Goal: Task Accomplishment & Management: Use online tool/utility

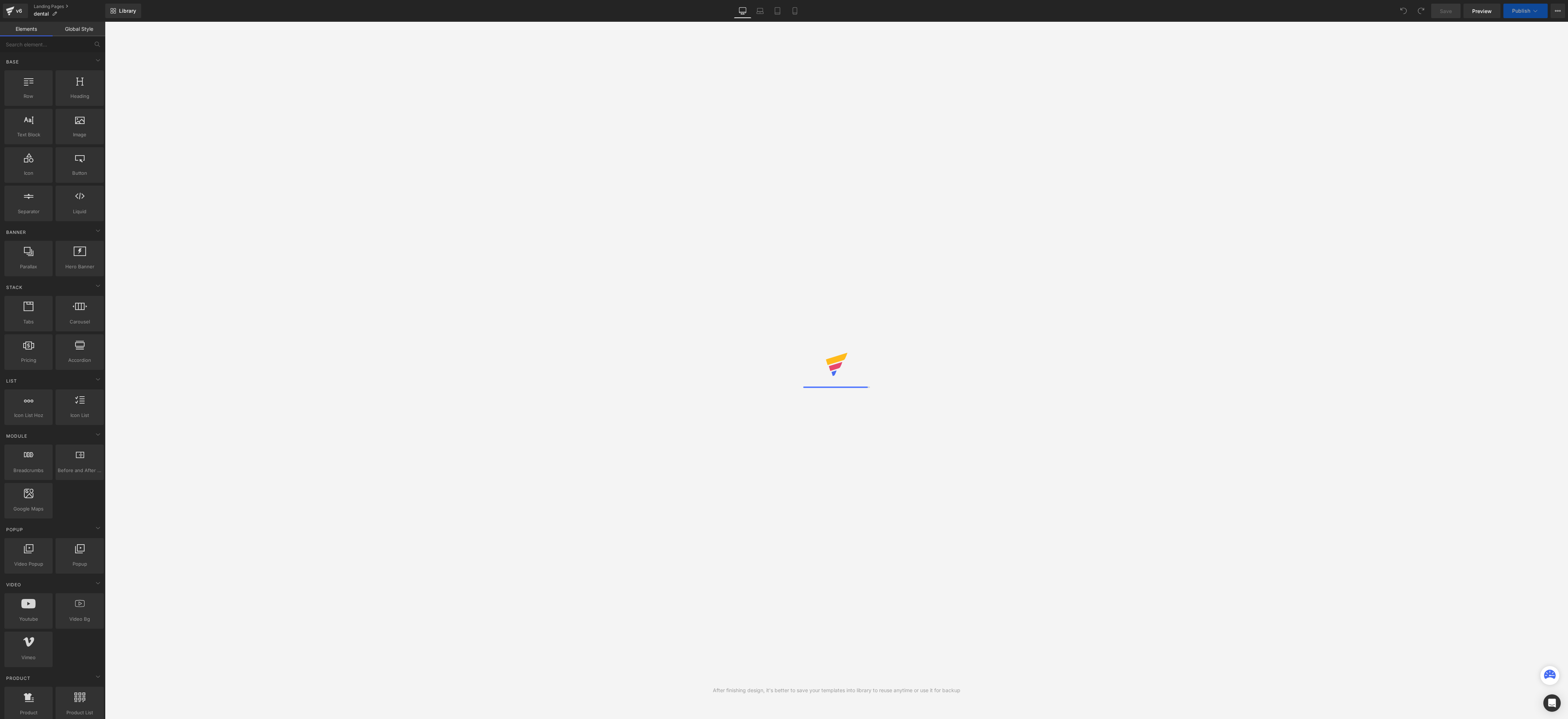
click at [970, 268] on div "Zobne obloge in slab zadah? Tudi tvoj pes ne mara zobne ščetke? Heading Row" at bounding box center [836, 198] width 1463 height 255
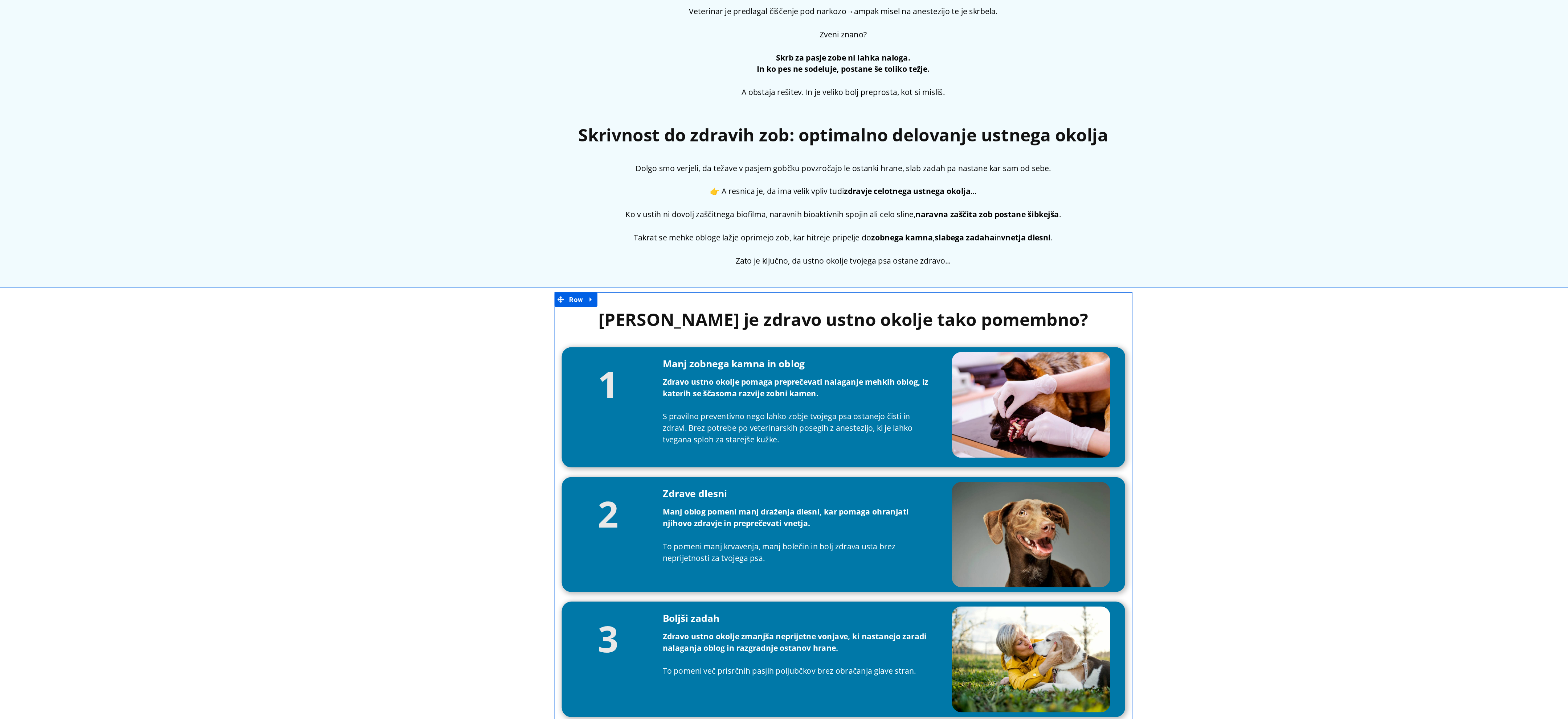
click at [651, 161] on p at bounding box center [605, 161] width 425 height 9
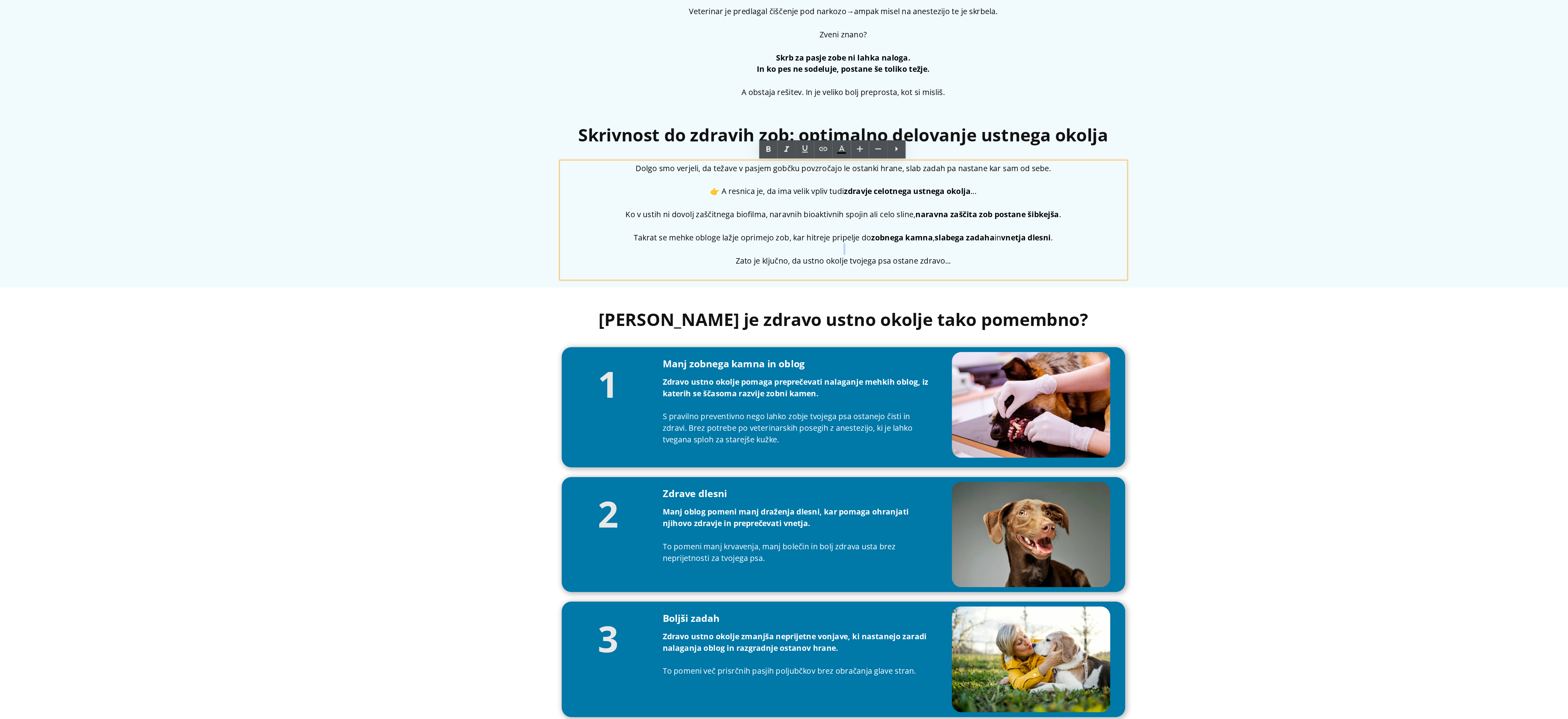
click at [651, 161] on p at bounding box center [605, 161] width 425 height 9
click at [671, 171] on p "Zato je ključno, da ustno okolje tvojega psa ostane zdravo..." at bounding box center [605, 169] width 425 height 9
click at [903, 203] on div "[PERSON_NAME] je zdravo ustno okolje tako pomembno? Heading 1 Heading Manj zobn…" at bounding box center [604, 451] width 1463 height 516
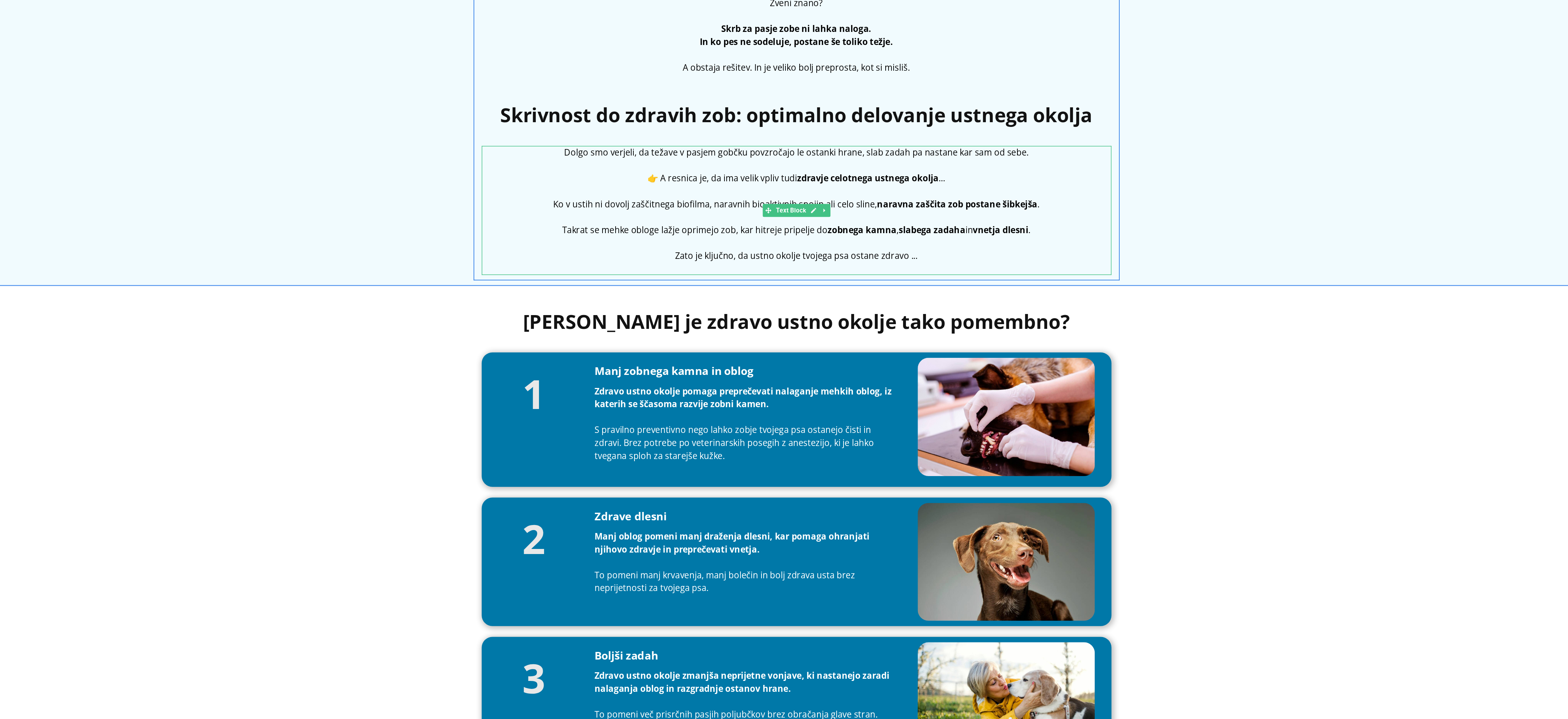
click at [531, 67] on p "👉 A resnica je, da ima velik vpliv tudi zdravje celotnega ustnega okolja ..." at bounding box center [444, 69] width 425 height 9
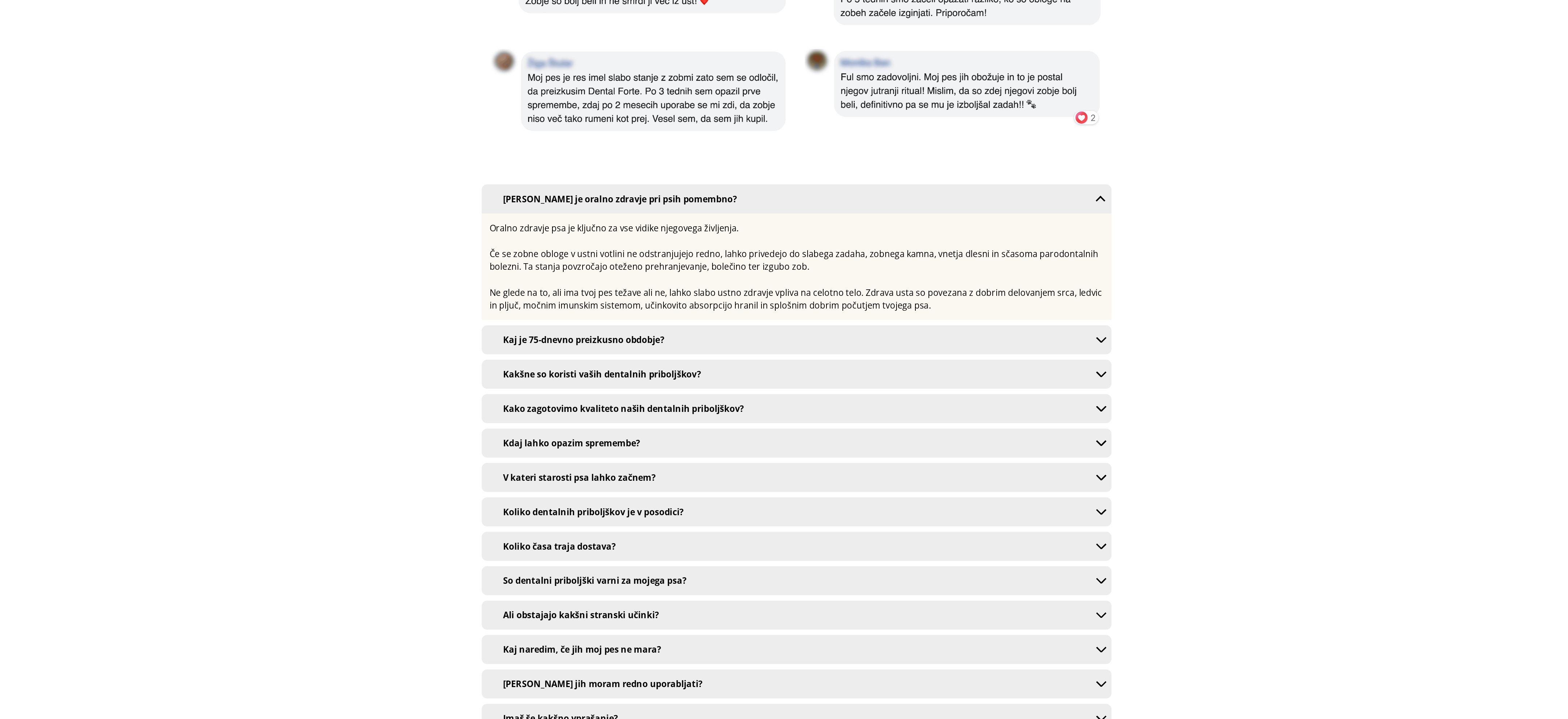
scroll to position [4462, 0]
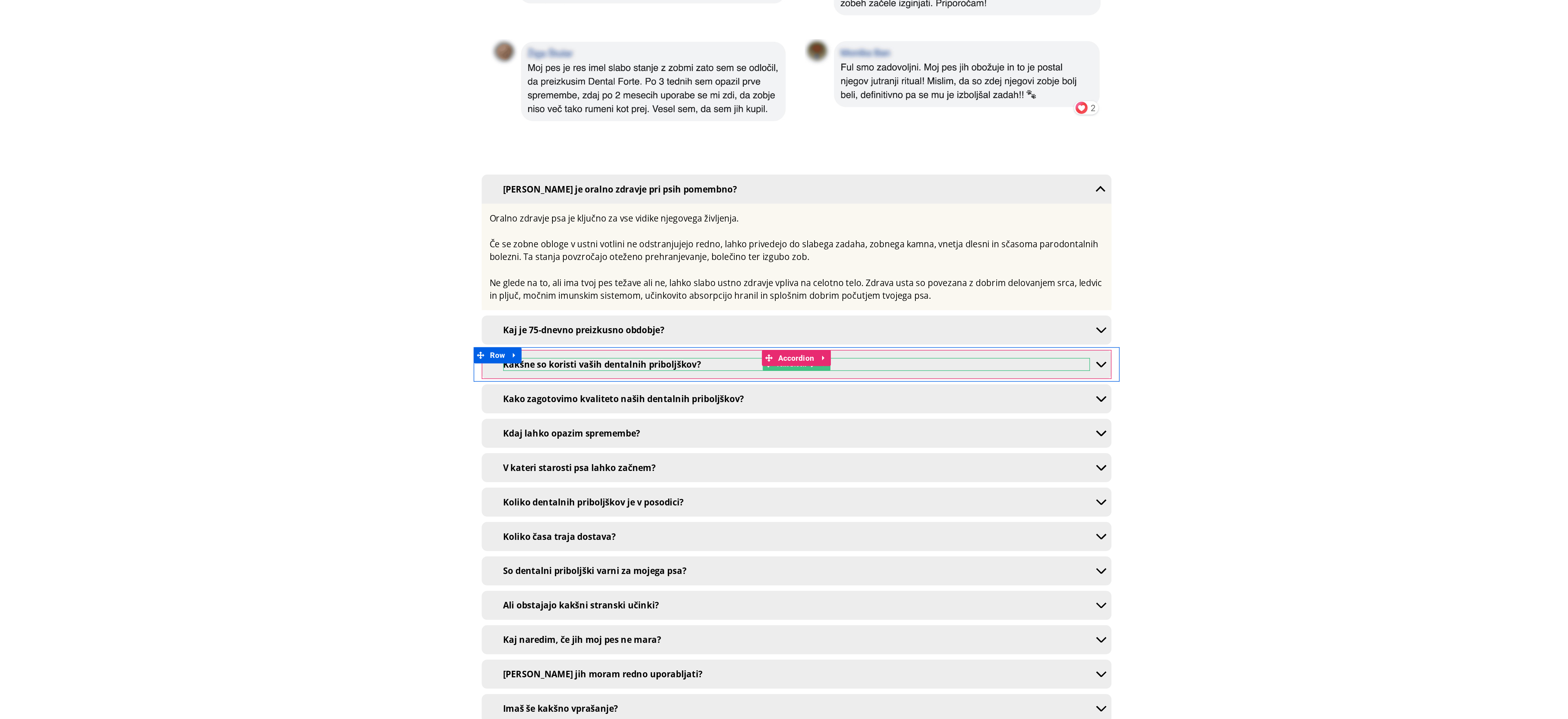
click at [374, 139] on p "Kakšne so koristi vaših dentalnih priboljškov?" at bounding box center [444, 144] width 396 height 9
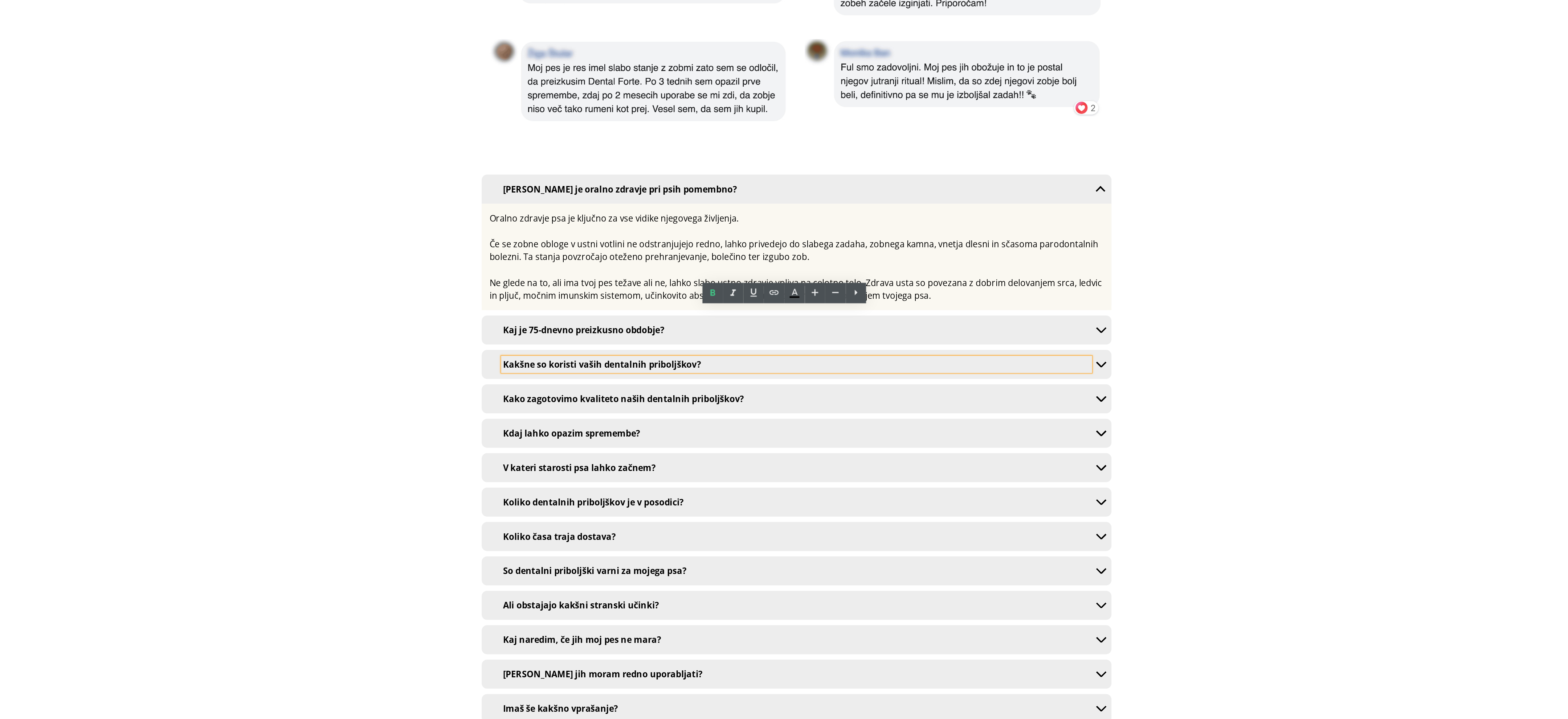
click at [642, 134] on button "button" at bounding box center [649, 144] width 15 height 19
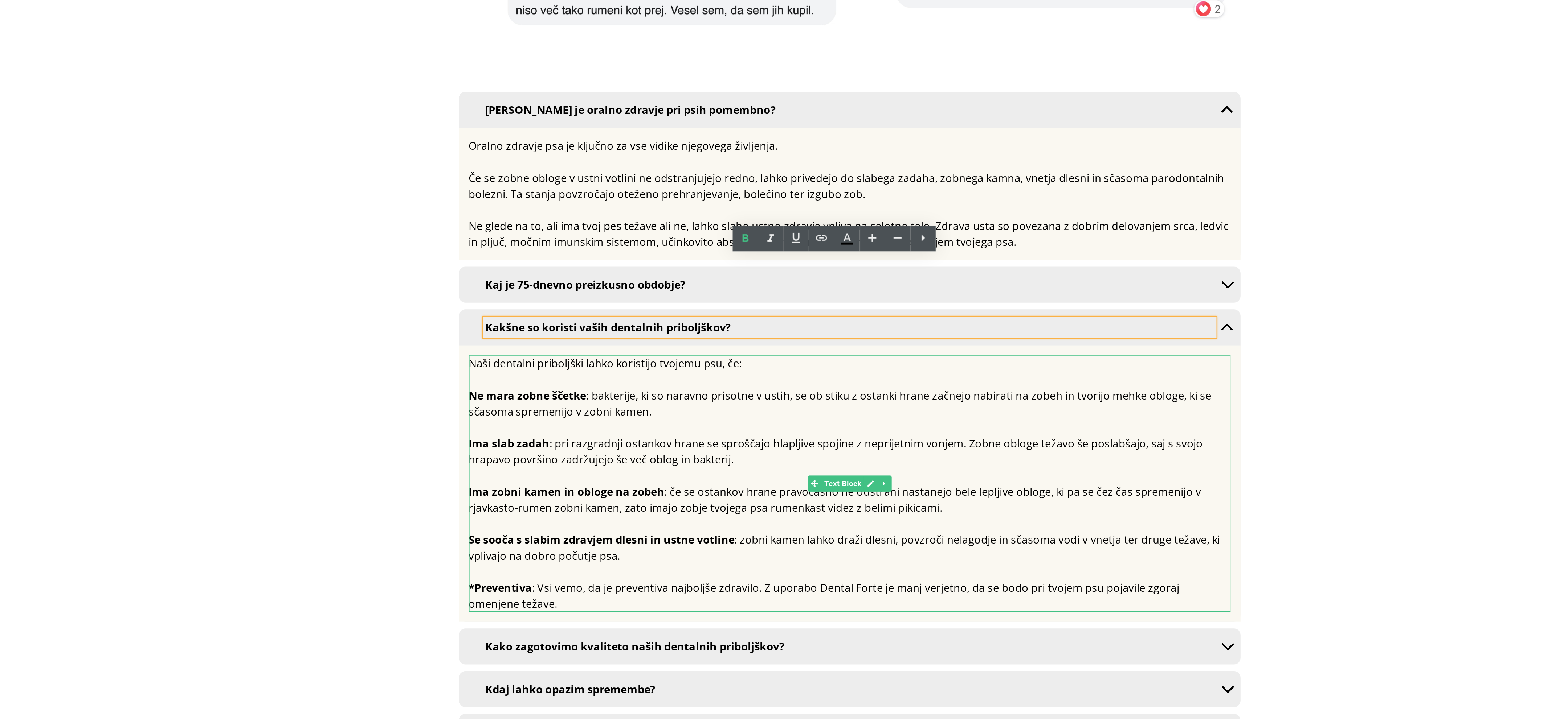
click at [36, 80] on strong "*Preventiva" at bounding box center [44, 84] width 35 height 8
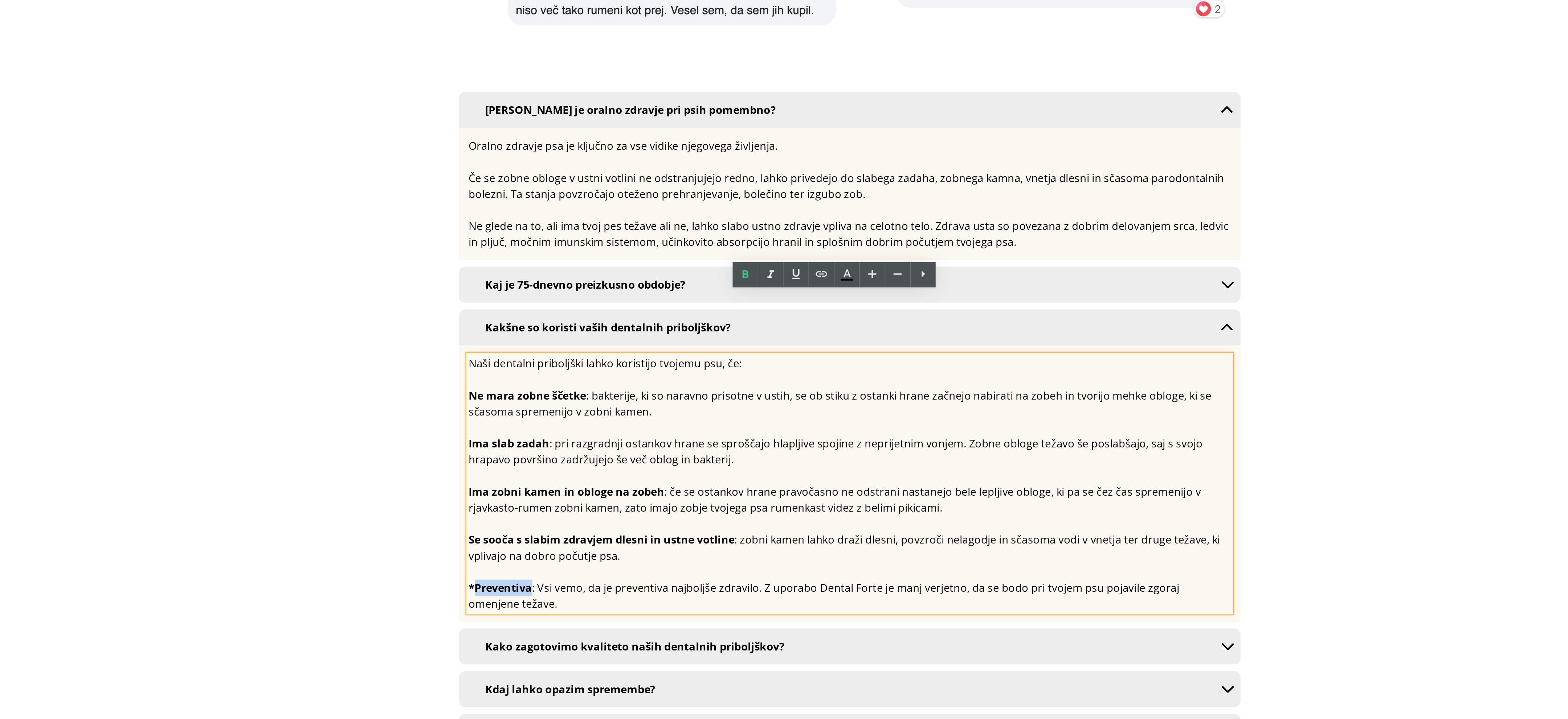
click at [36, 80] on strong "*Preventiva" at bounding box center [44, 84] width 35 height 8
click at [29, 71] on div at bounding box center [234, 75] width 414 height 9
click at [27, 80] on strong "*Preventiva" at bounding box center [44, 84] width 35 height 8
click at [106, 80] on div "Želiš poskrbeti za preventivo : Vsi vemo, da je preventiva najboljše zdravilo. …" at bounding box center [234, 88] width 414 height 18
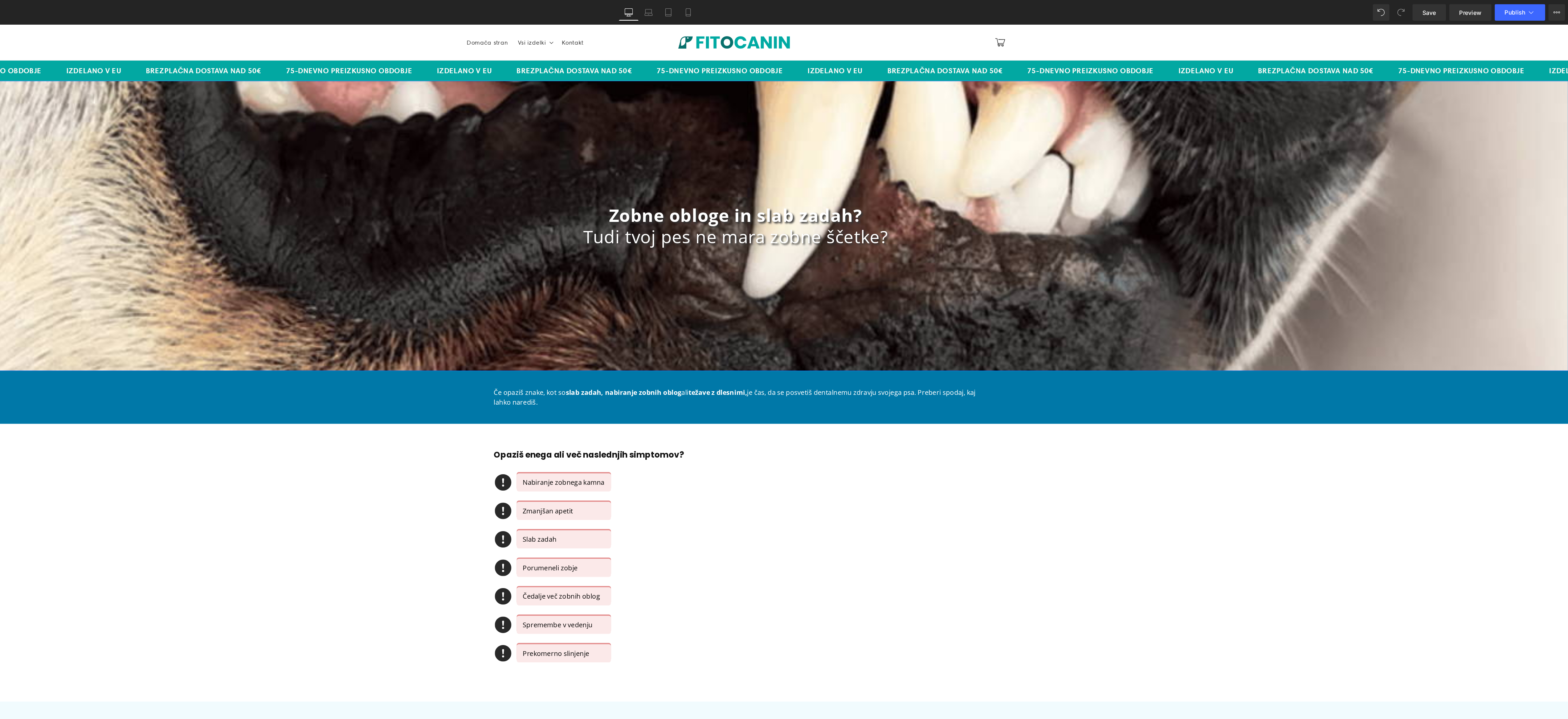
scroll to position [0, 0]
click at [1516, 12] on span "Publish" at bounding box center [1521, 11] width 18 height 6
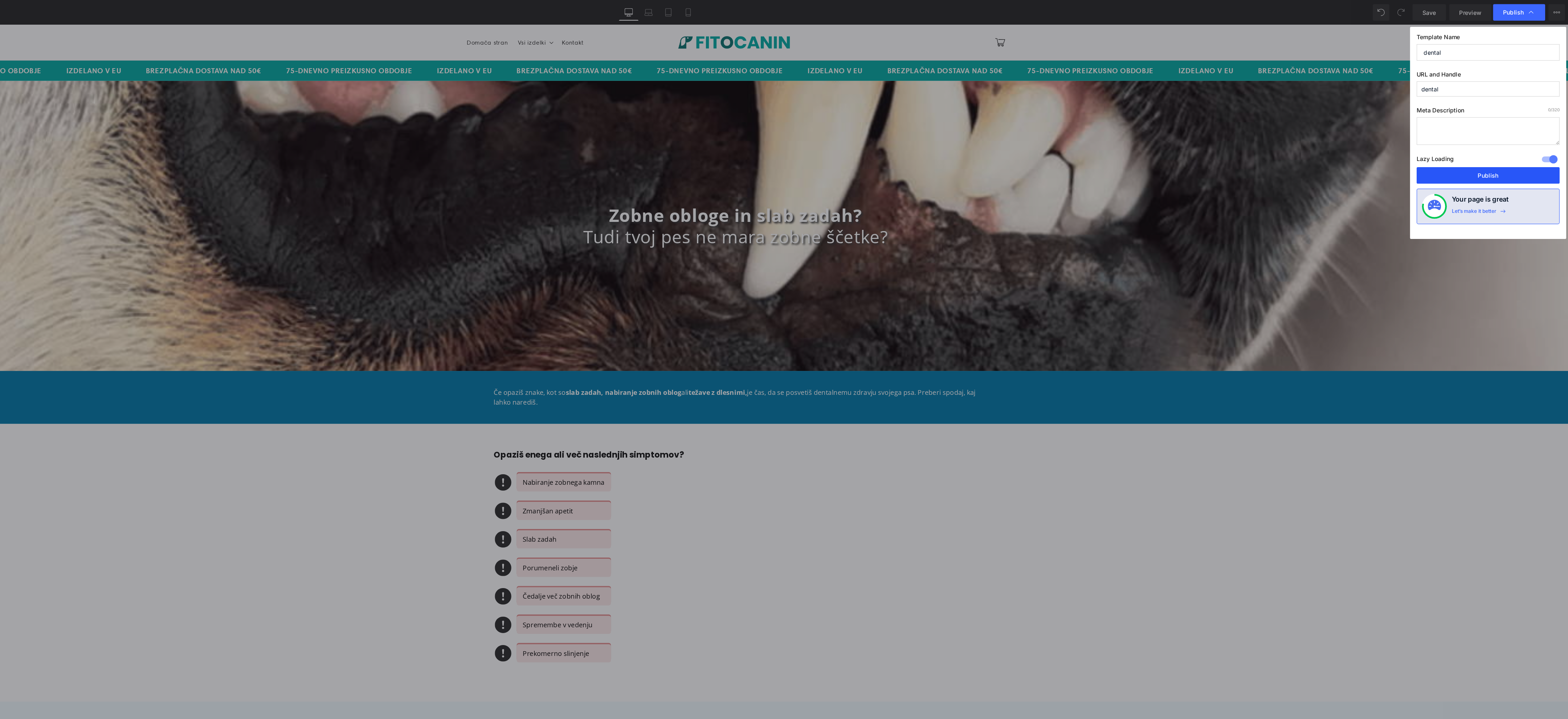
click at [1493, 155] on button "Publish" at bounding box center [1497, 155] width 125 height 15
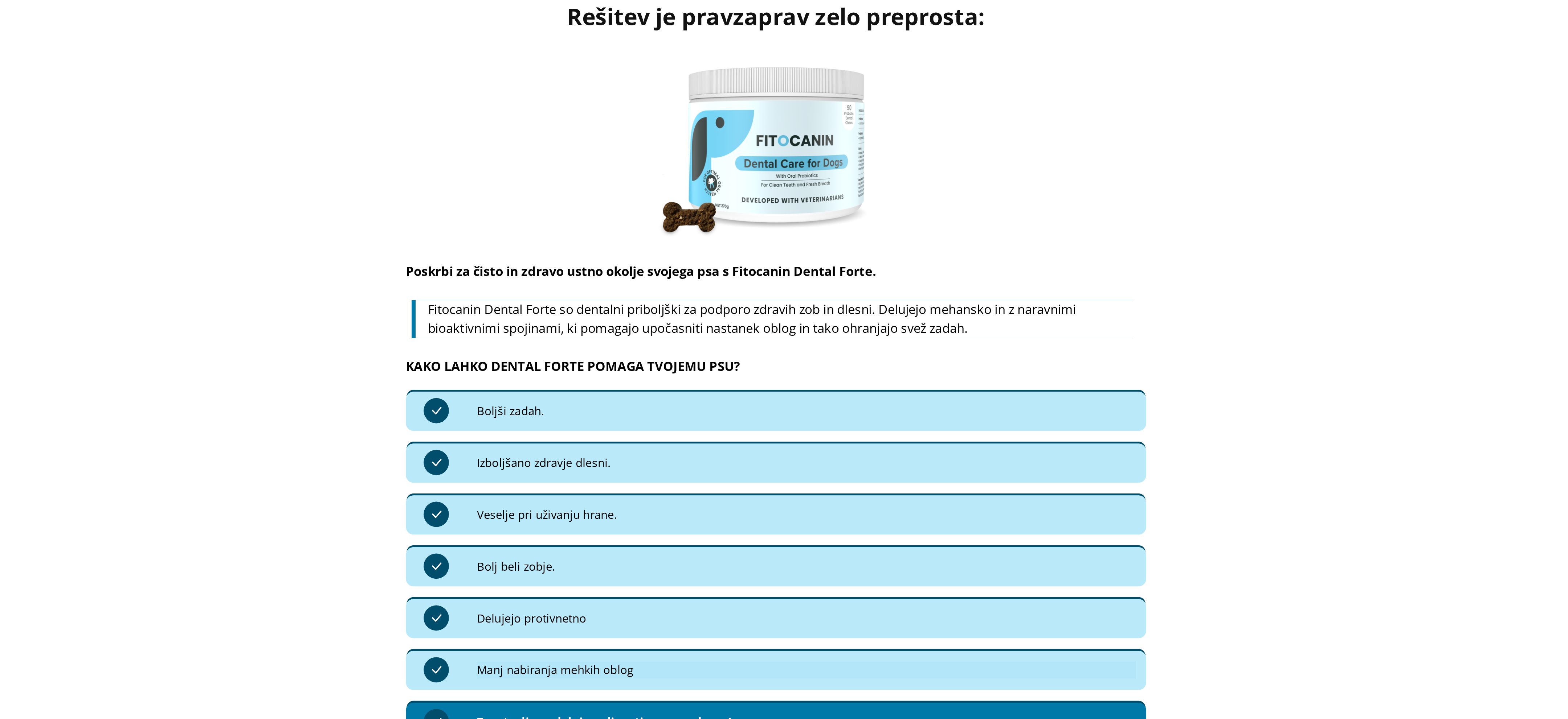
scroll to position [1759, 0]
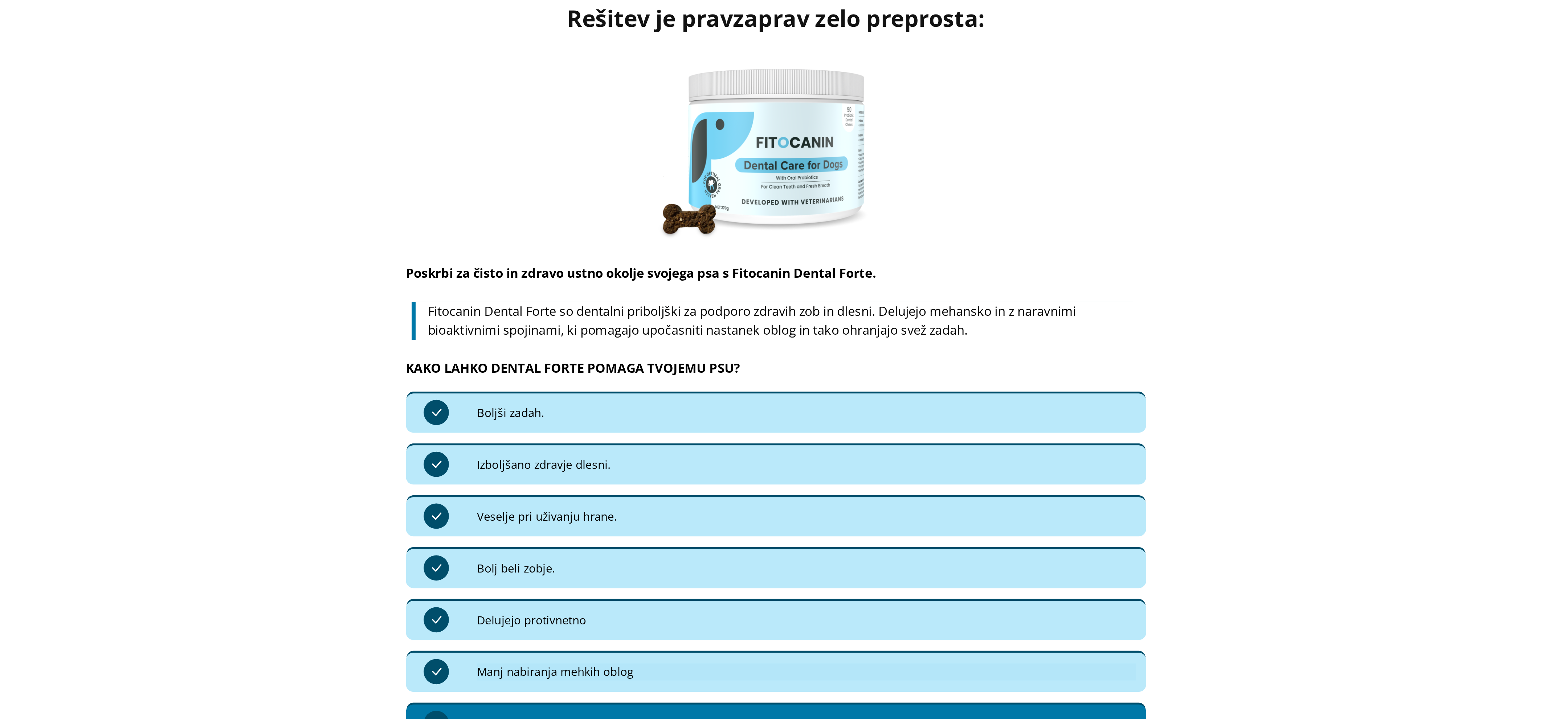
click at [142, 268] on p "Delujejo protivnetno" at bounding box center [250, 270] width 379 height 10
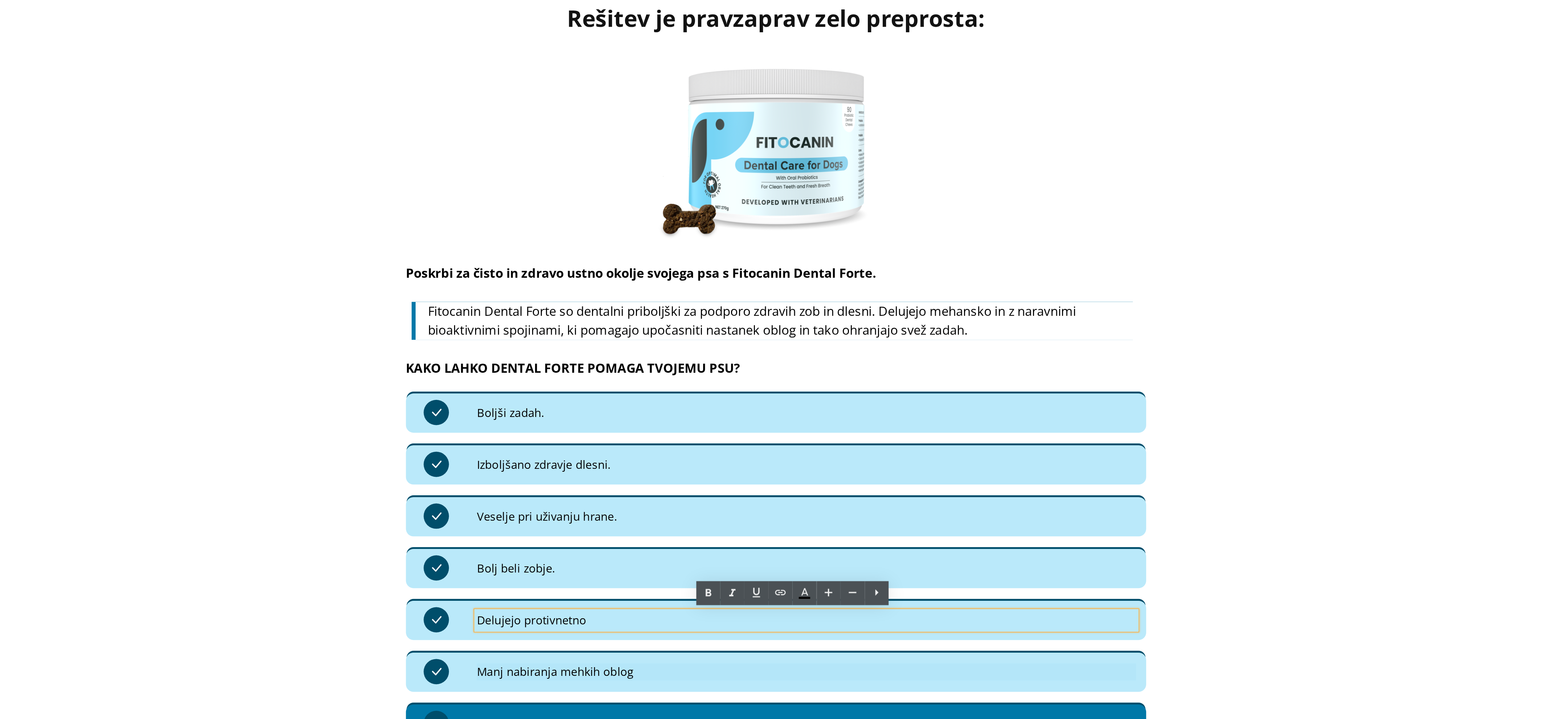
click at [142, 268] on p "Delujejo protivnetno" at bounding box center [250, 270] width 379 height 10
click at [150, 296] on div at bounding box center [250, 296] width 379 height 2
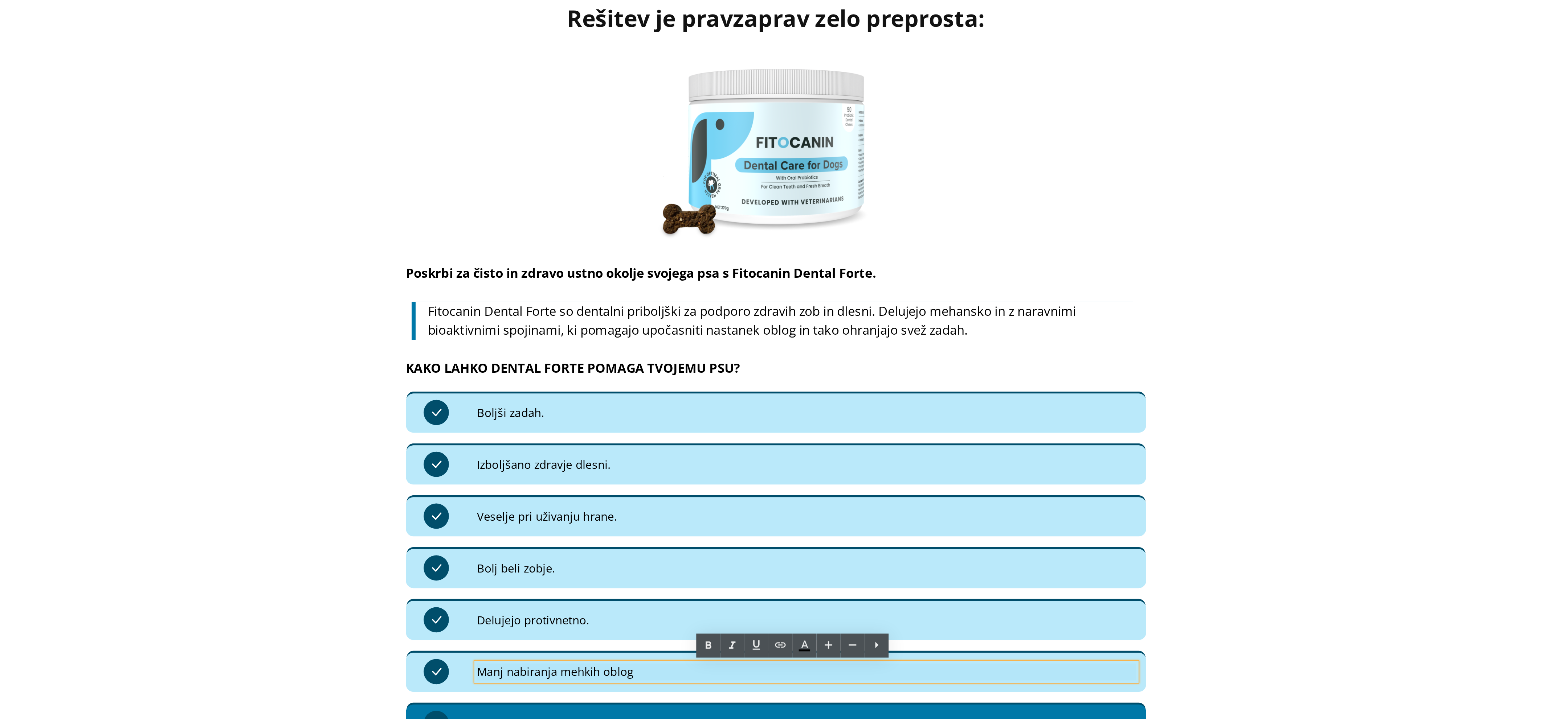
click at [150, 296] on p "Manj nabiranja mehkih oblog" at bounding box center [250, 300] width 379 height 10
click at [540, 122] on div "Rešitev je pravzaprav zelo preprosta: Heading Image Poskrbi za čisto in zdravo …" at bounding box center [232, 146] width 1463 height 491
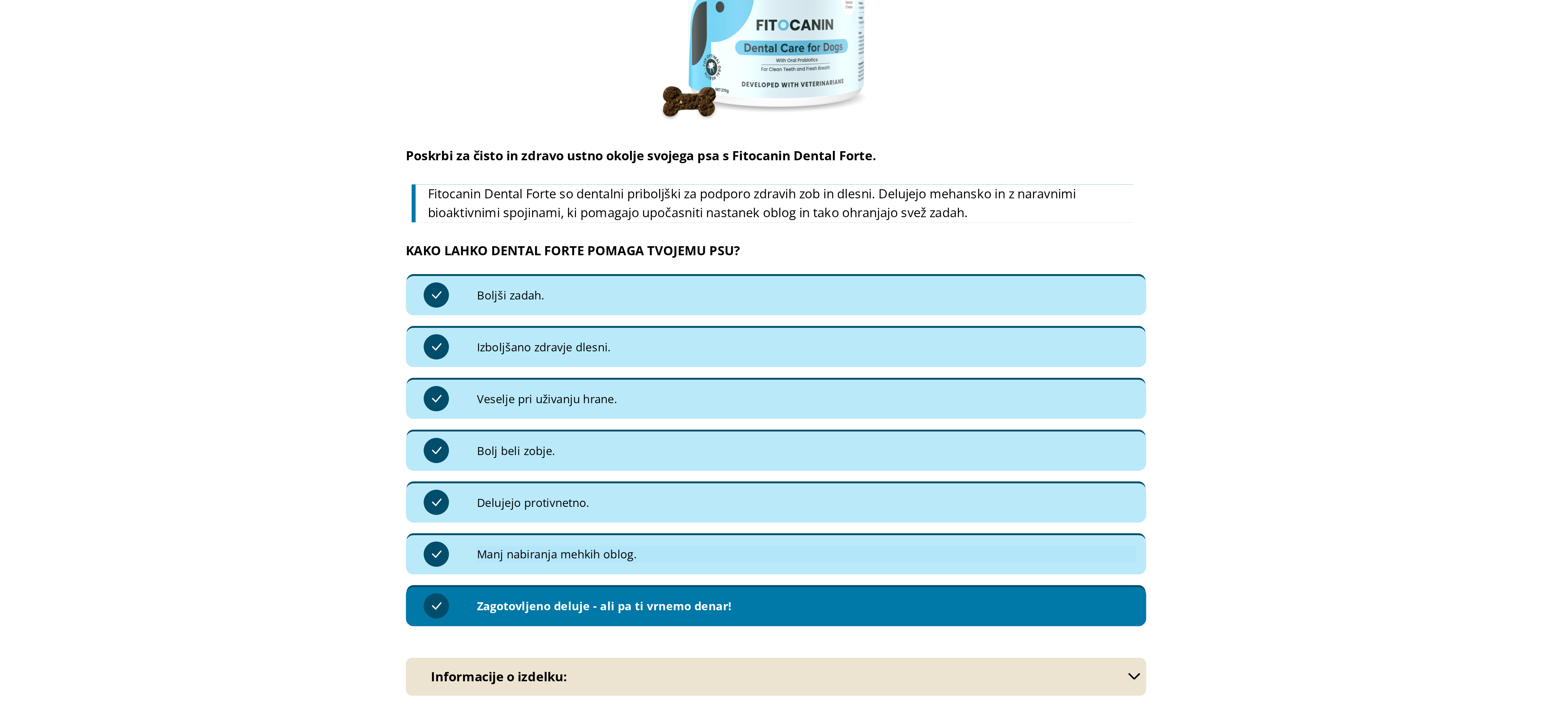
scroll to position [1827, 0]
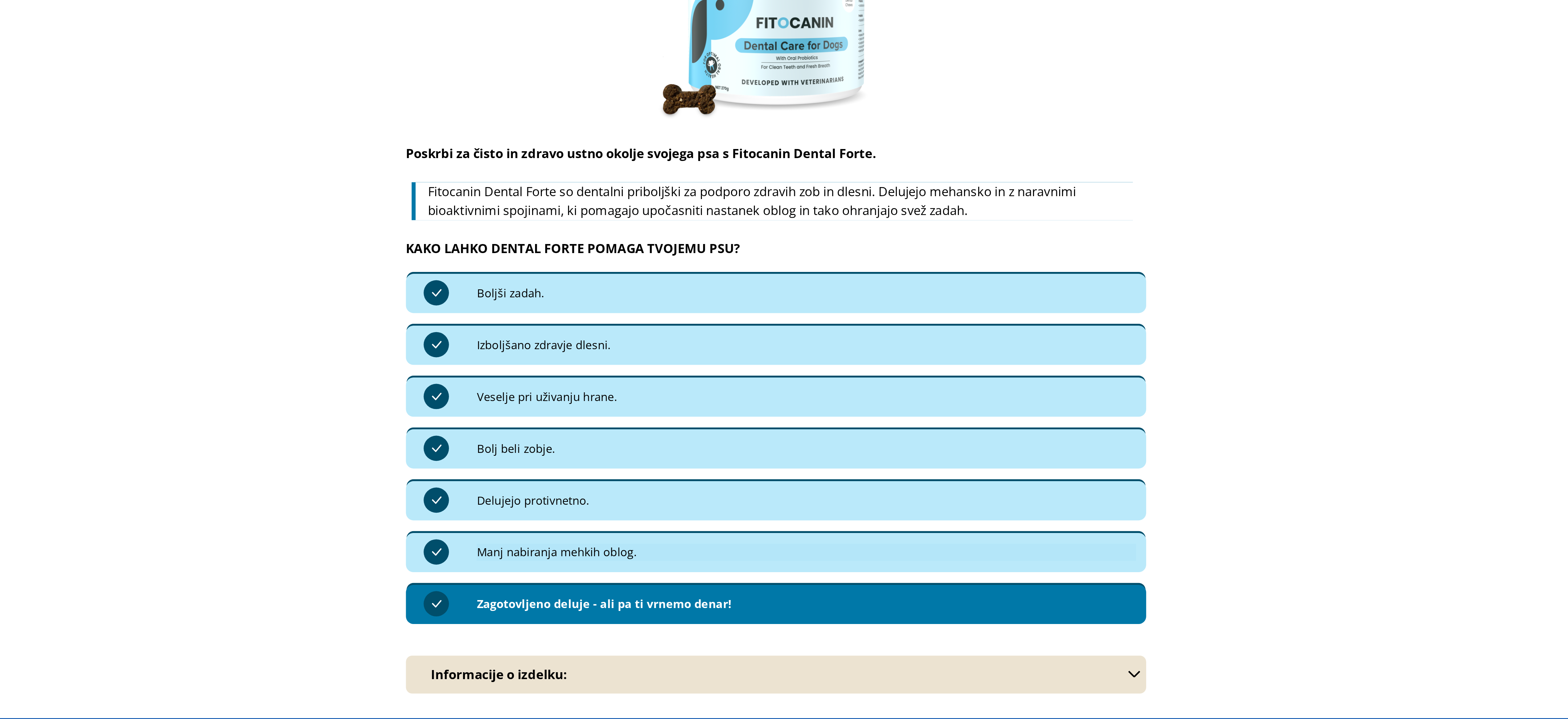
click at [574, 174] on div "Rešitev je pravzaprav zelo preprosta: Heading Image Poskrbi za čisto in zdravo …" at bounding box center [232, 77] width 1463 height 491
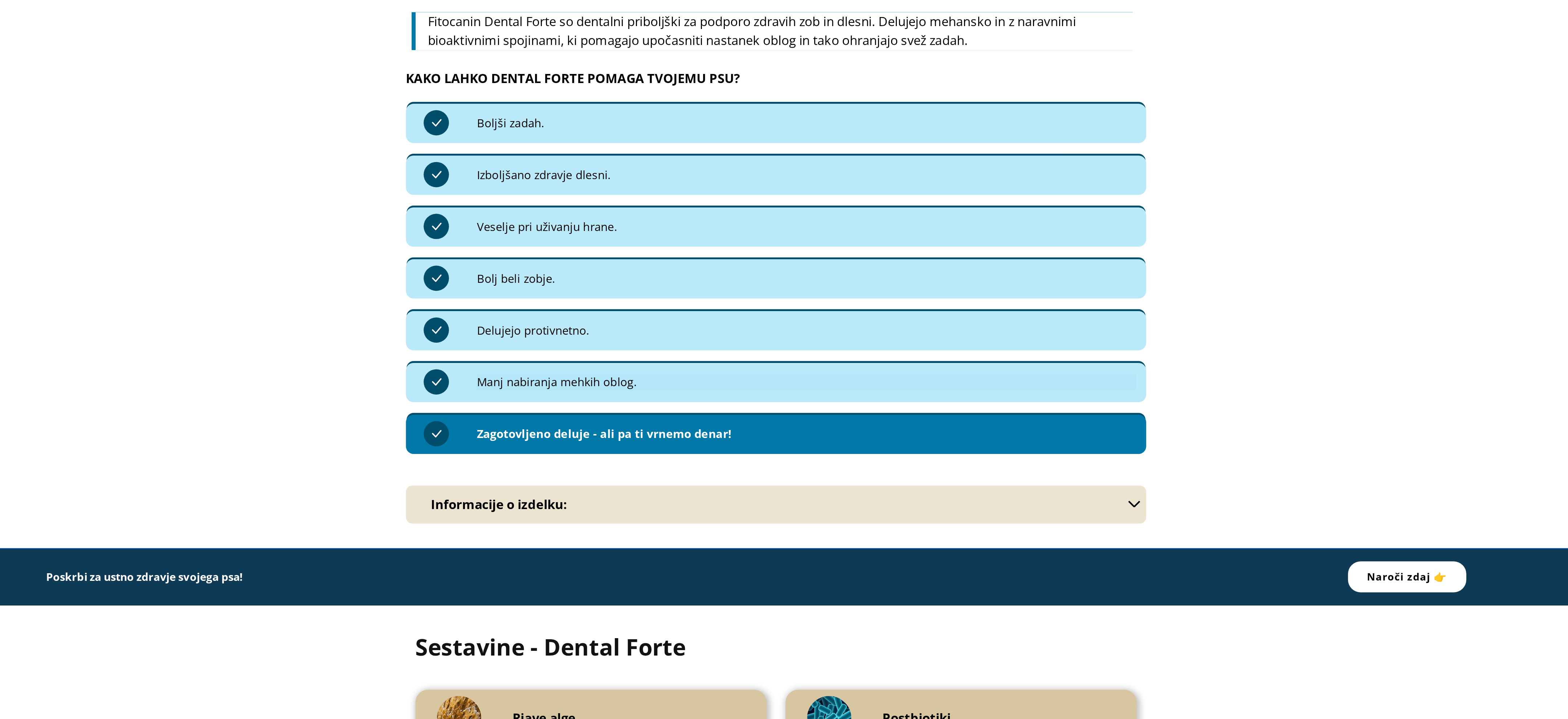
scroll to position [1926, 0]
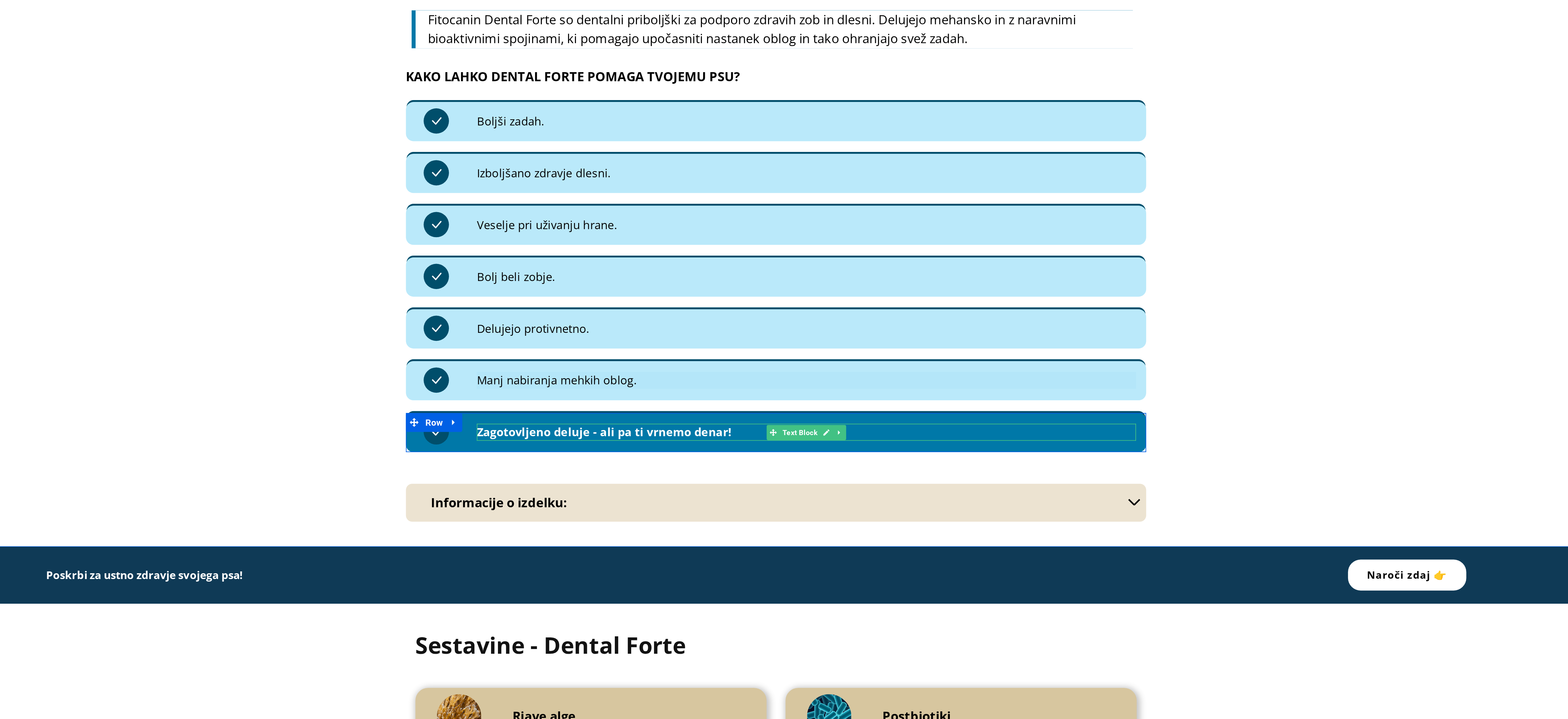
click at [125, 163] on strong "Zagotovljeno deluje - ali pa ti vrnemo denar!" at bounding box center [134, 162] width 146 height 9
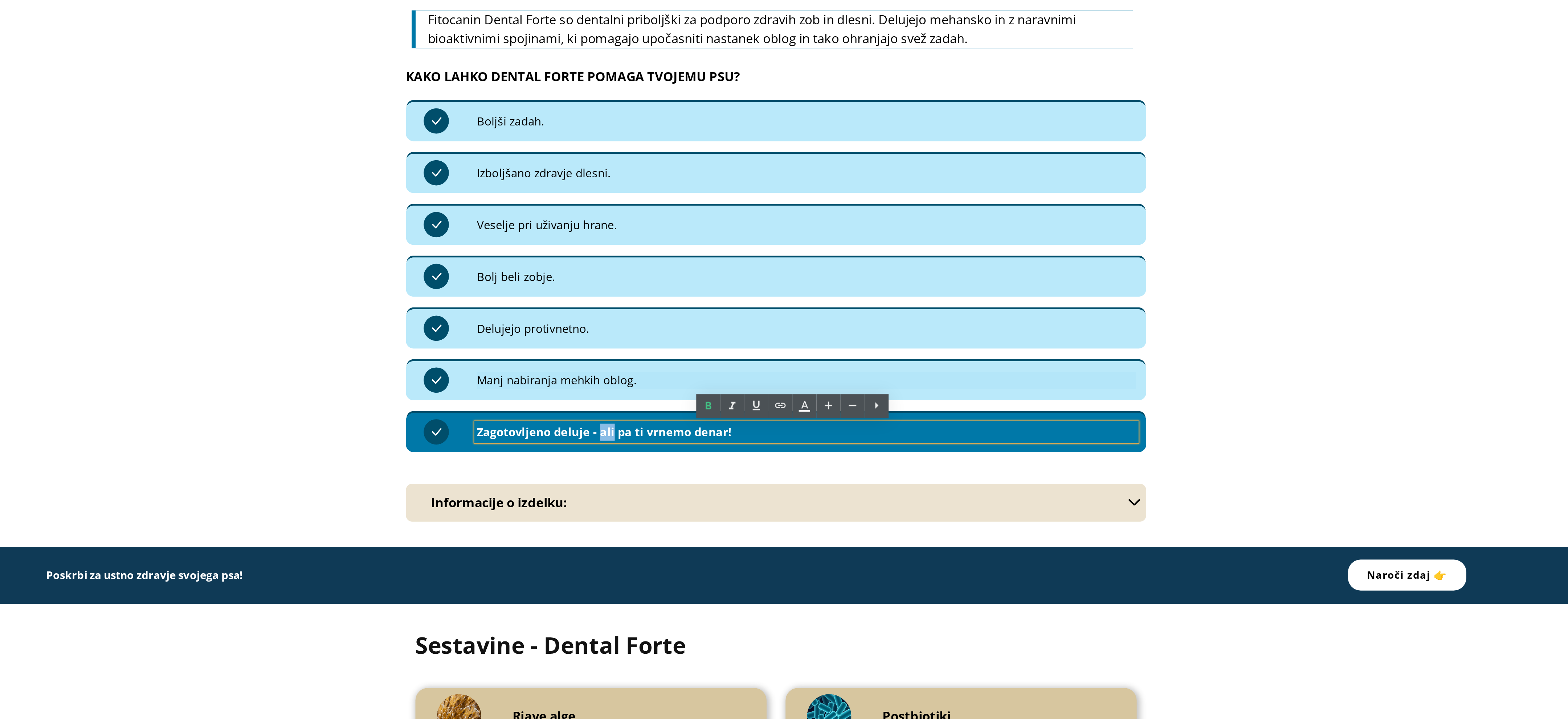
click at [125, 163] on strong "Zagotovljeno deluje - ali pa ti vrnemo denar!" at bounding box center [134, 162] width 146 height 9
click at [79, 162] on strong "Zagotovljeno deluje - ali pa ti vrnemo denar!" at bounding box center [134, 162] width 146 height 9
click at [120, 161] on strong "Zagotovljeno deluje - ali pa ti vrnemo denar!" at bounding box center [134, 162] width 146 height 9
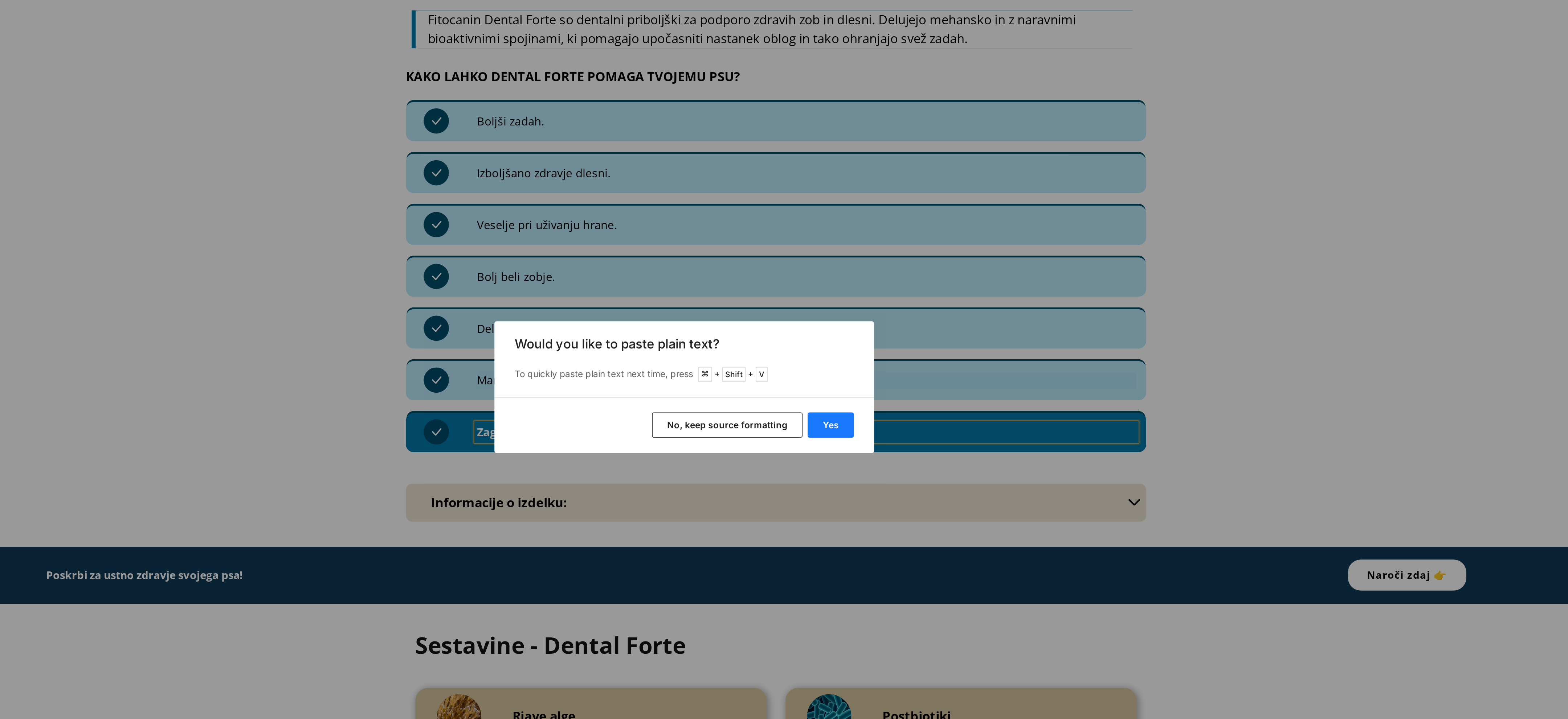
click at [873, 384] on button "Yes" at bounding box center [868, 381] width 27 height 15
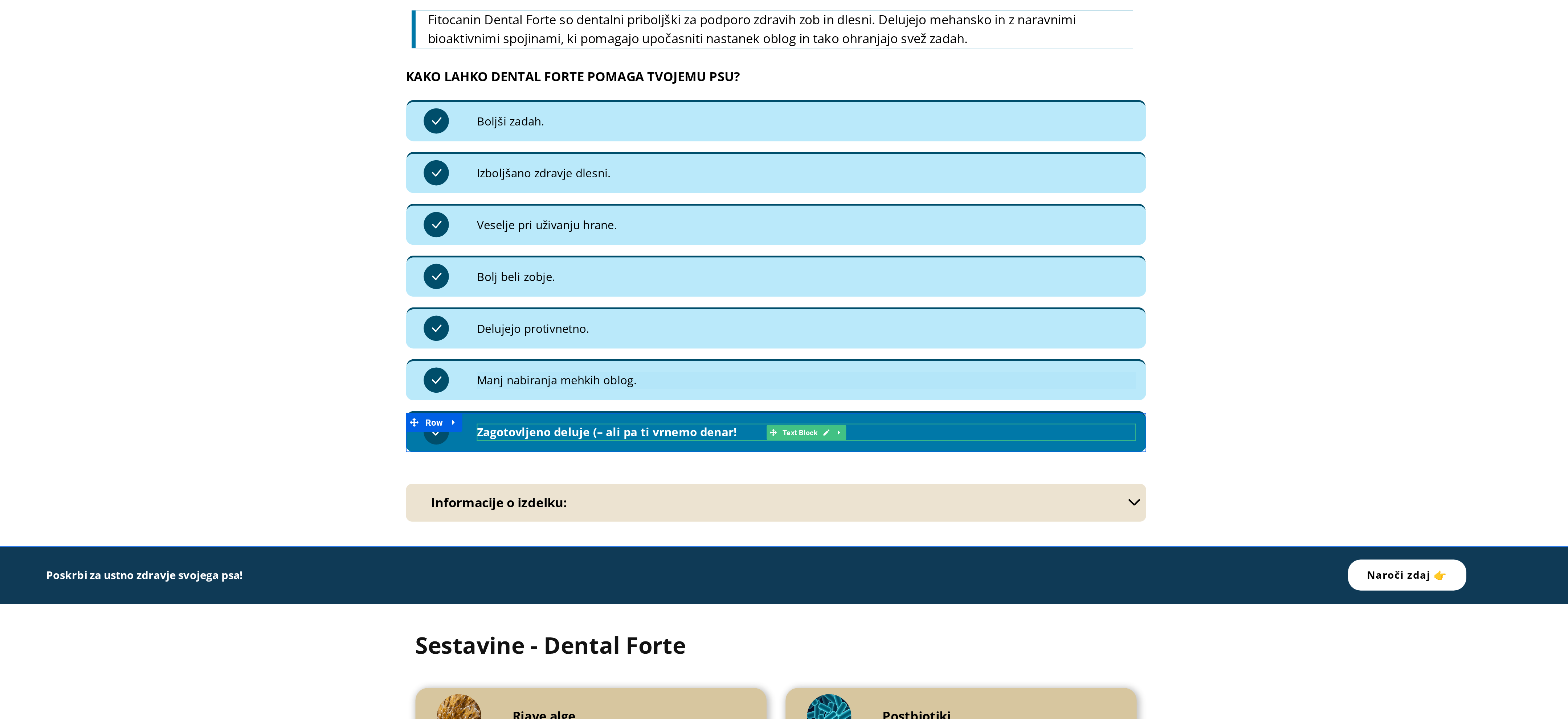
click at [120, 161] on strong "Zagotovljeno deluje (– ali pa ti vrnemo denar!" at bounding box center [135, 162] width 149 height 9
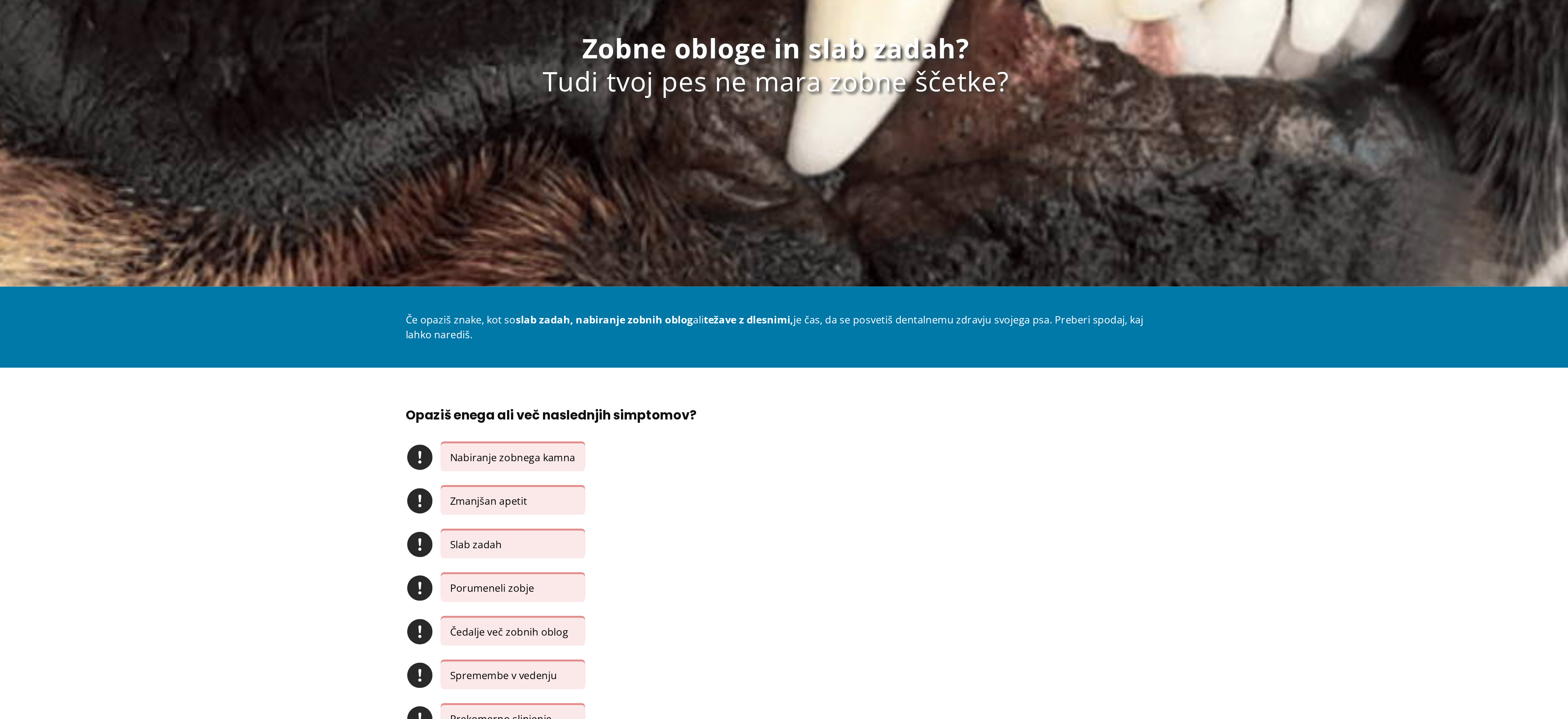
scroll to position [0, 0]
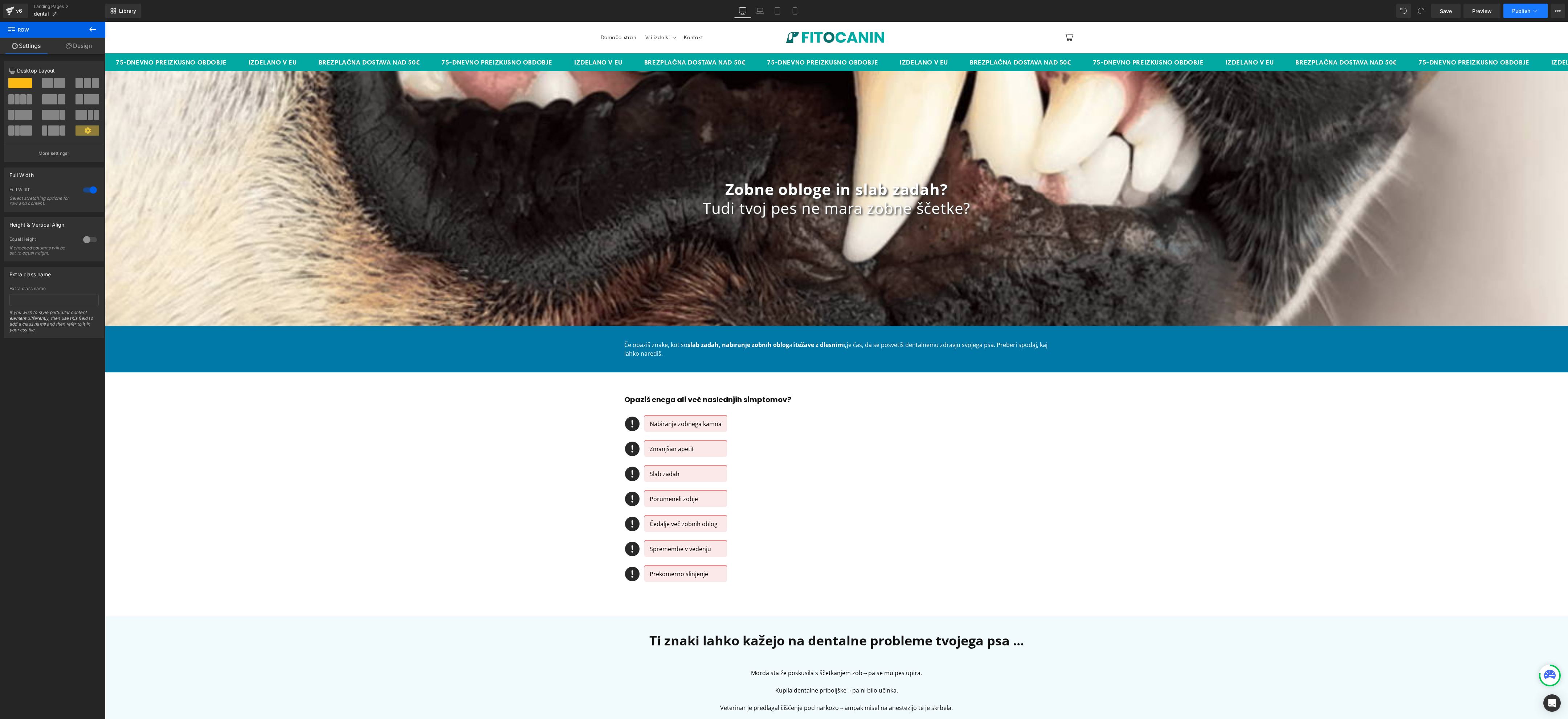
click at [1521, 13] on span "Publish" at bounding box center [1521, 11] width 18 height 6
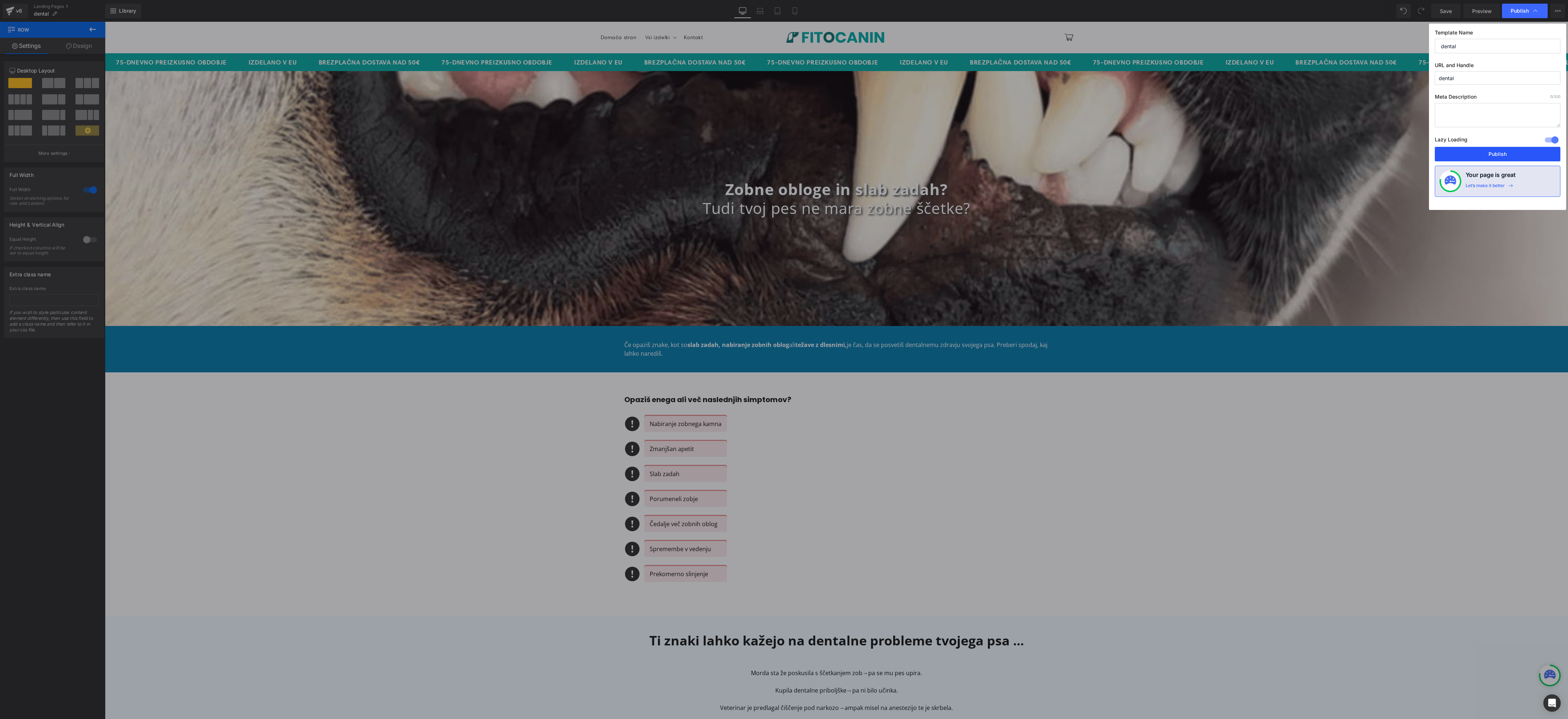
click at [1490, 150] on button "Publish" at bounding box center [1497, 155] width 125 height 15
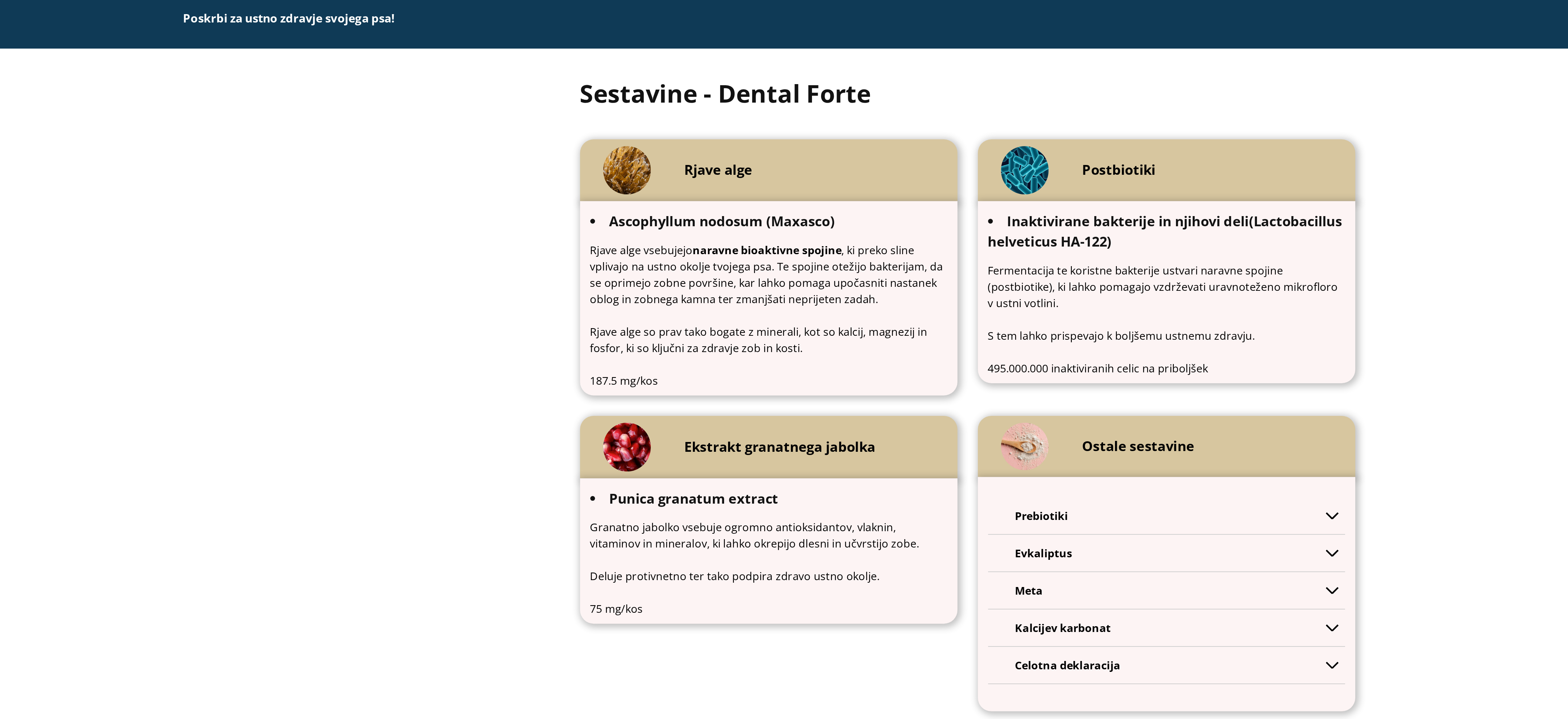
scroll to position [2331, 0]
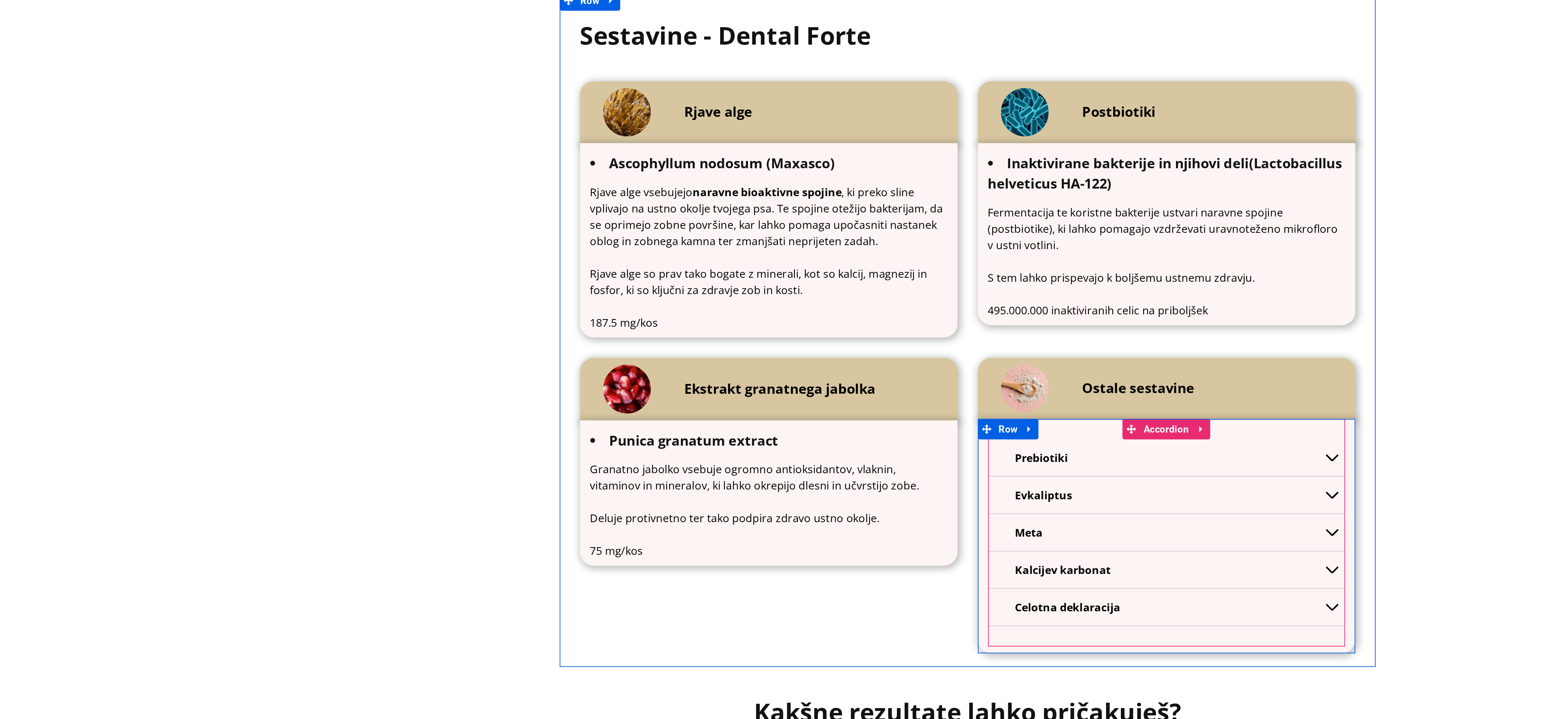
click at [385, 190] on p "Prebiotiki" at bounding box center [434, 190] width 161 height 9
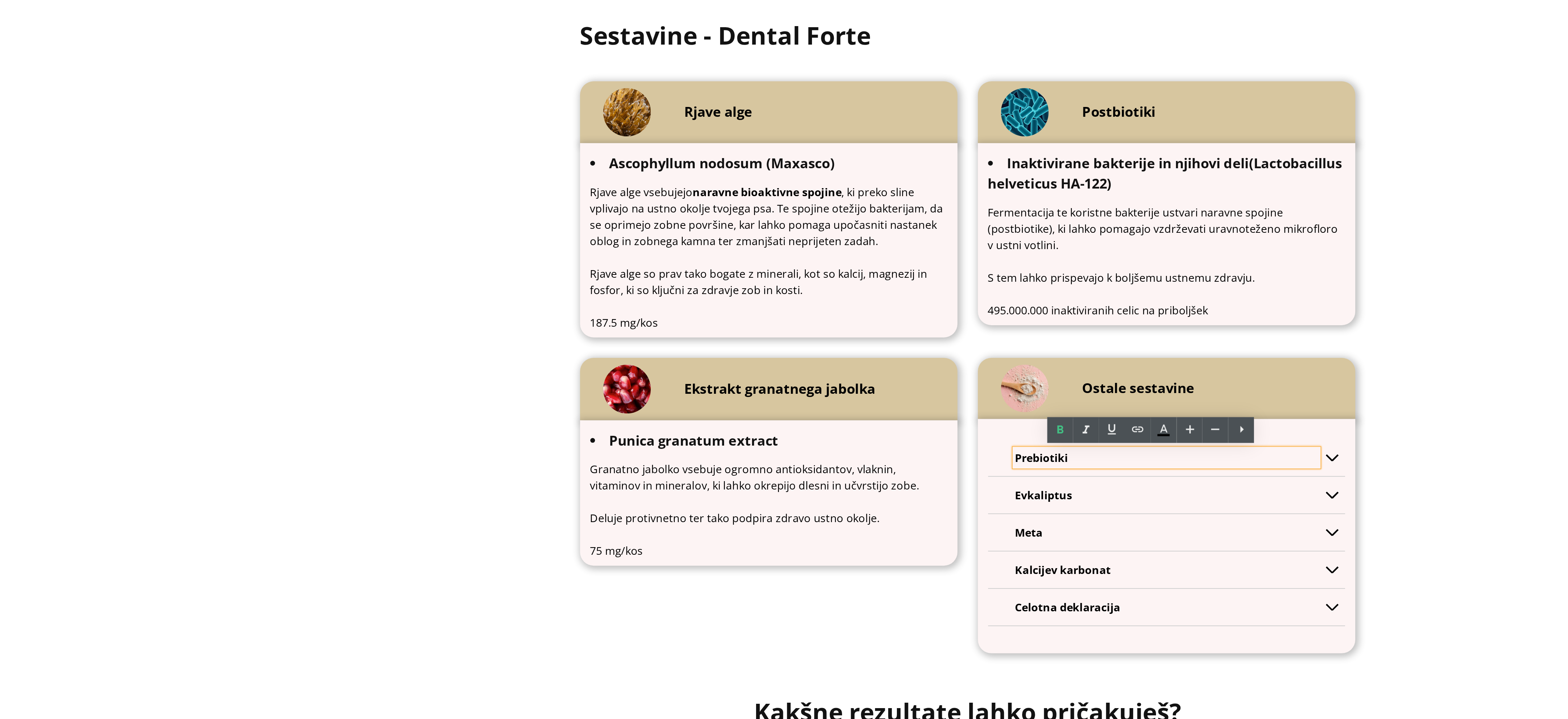
click at [523, 192] on span "button" at bounding box center [523, 192] width 0 height 0
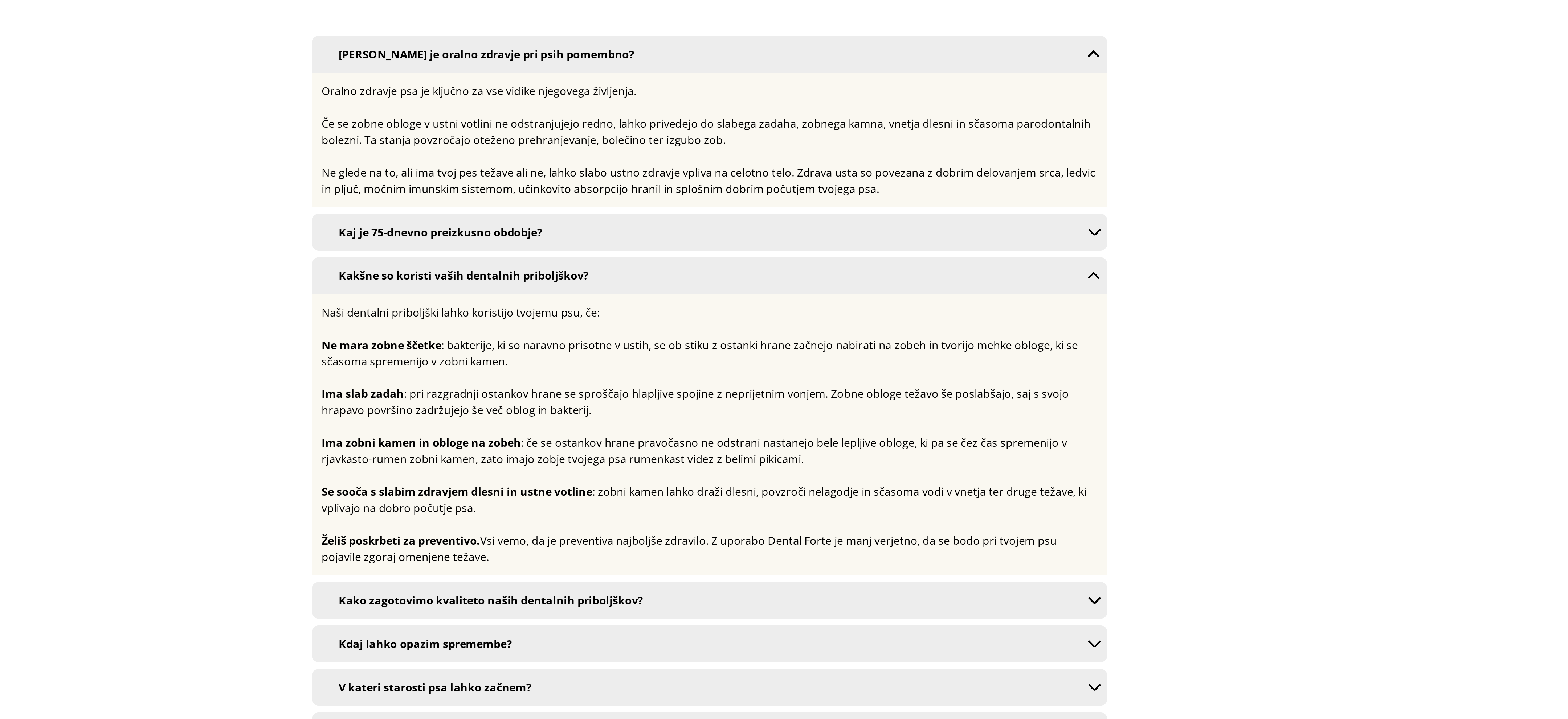
scroll to position [4819, 0]
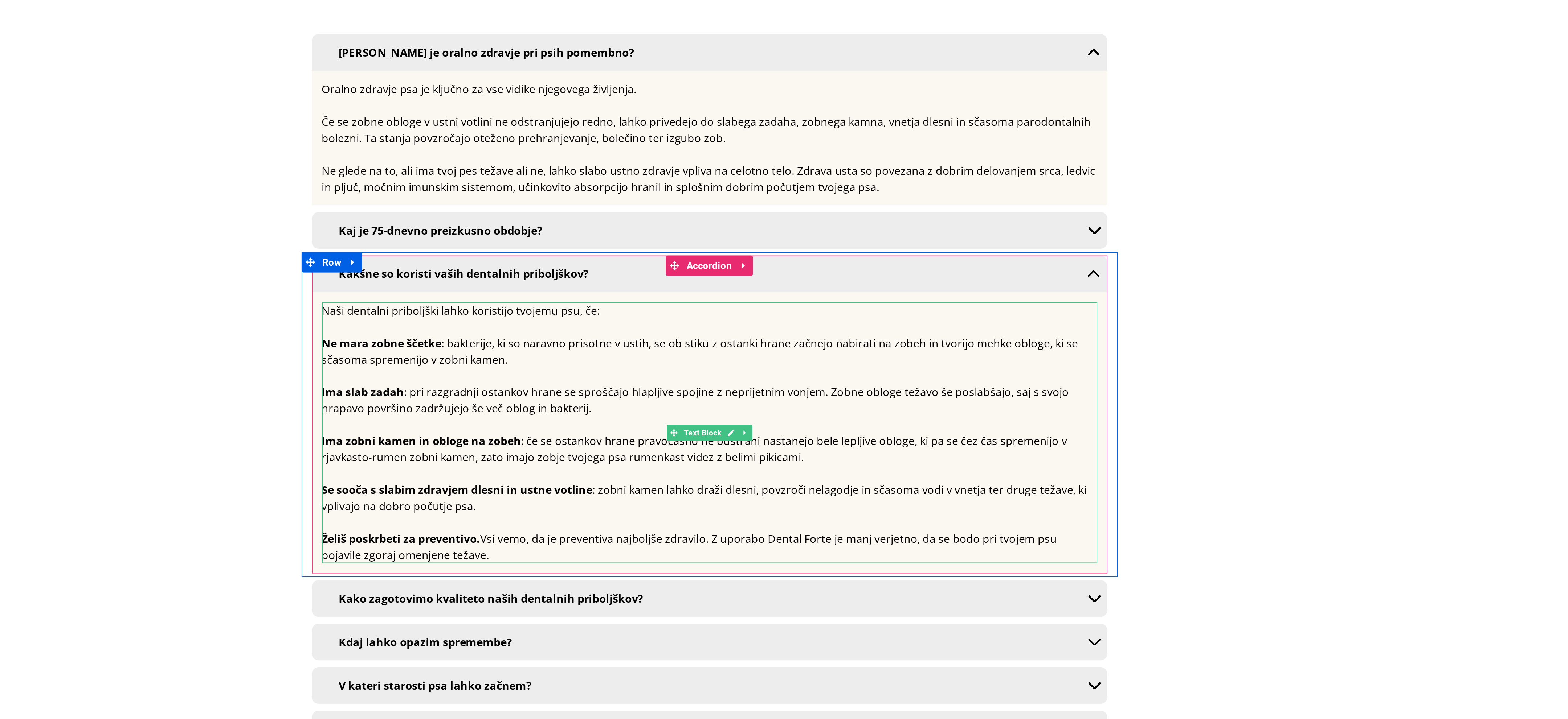
click at [80, 195] on div at bounding box center [71, 199] width 414 height 9
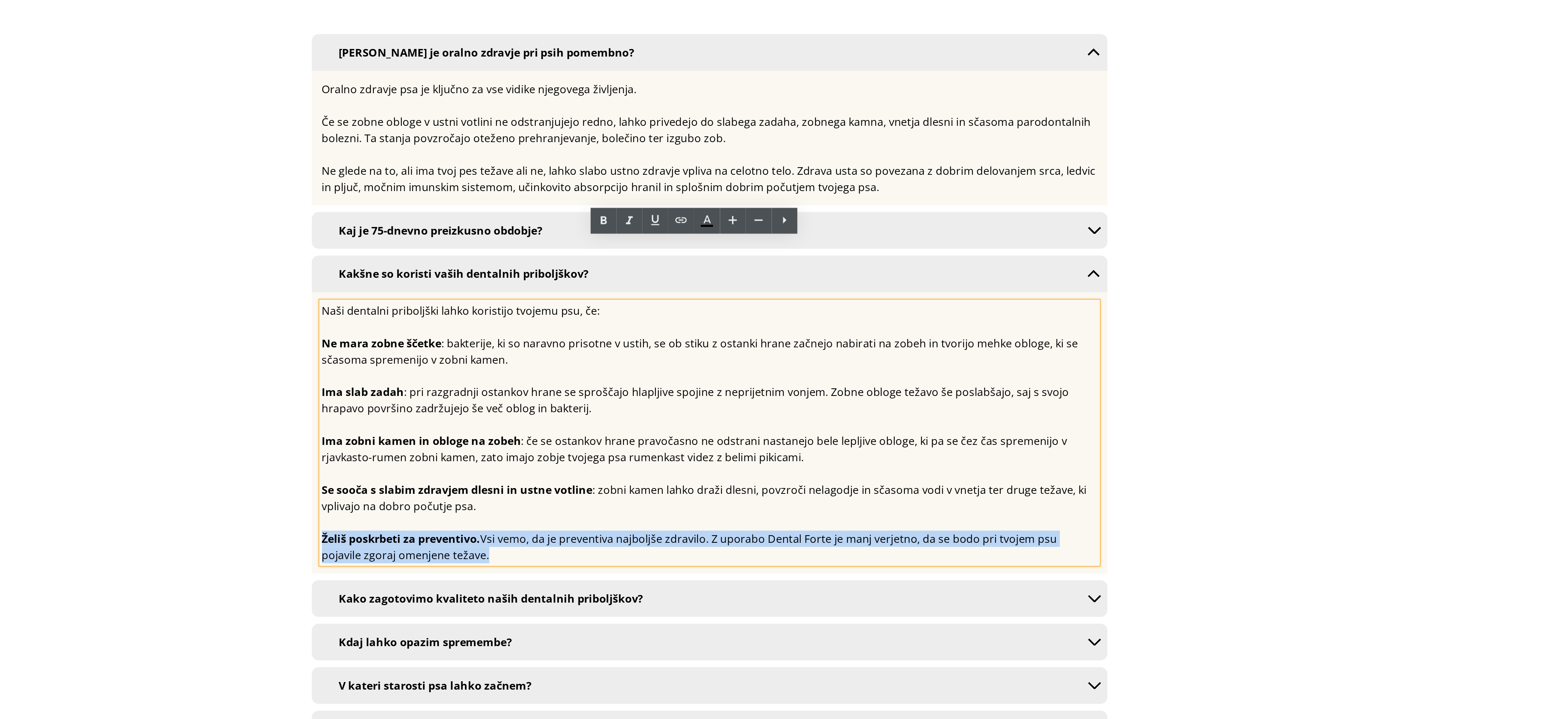
drag, startPoint x: -72, startPoint y: 210, endPoint x: -158, endPoint y: 201, distance: 86.5
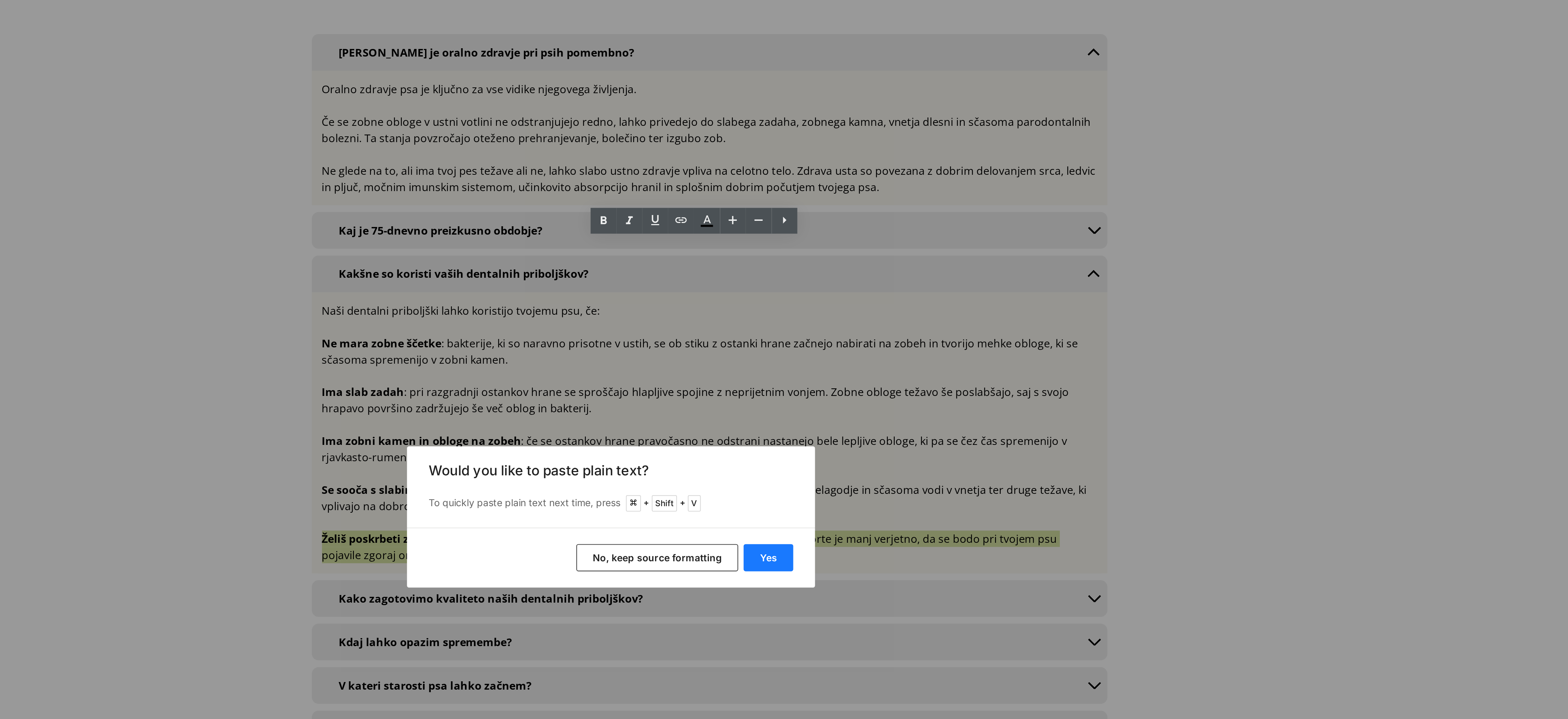
click at [864, 378] on button "Yes" at bounding box center [868, 381] width 27 height 15
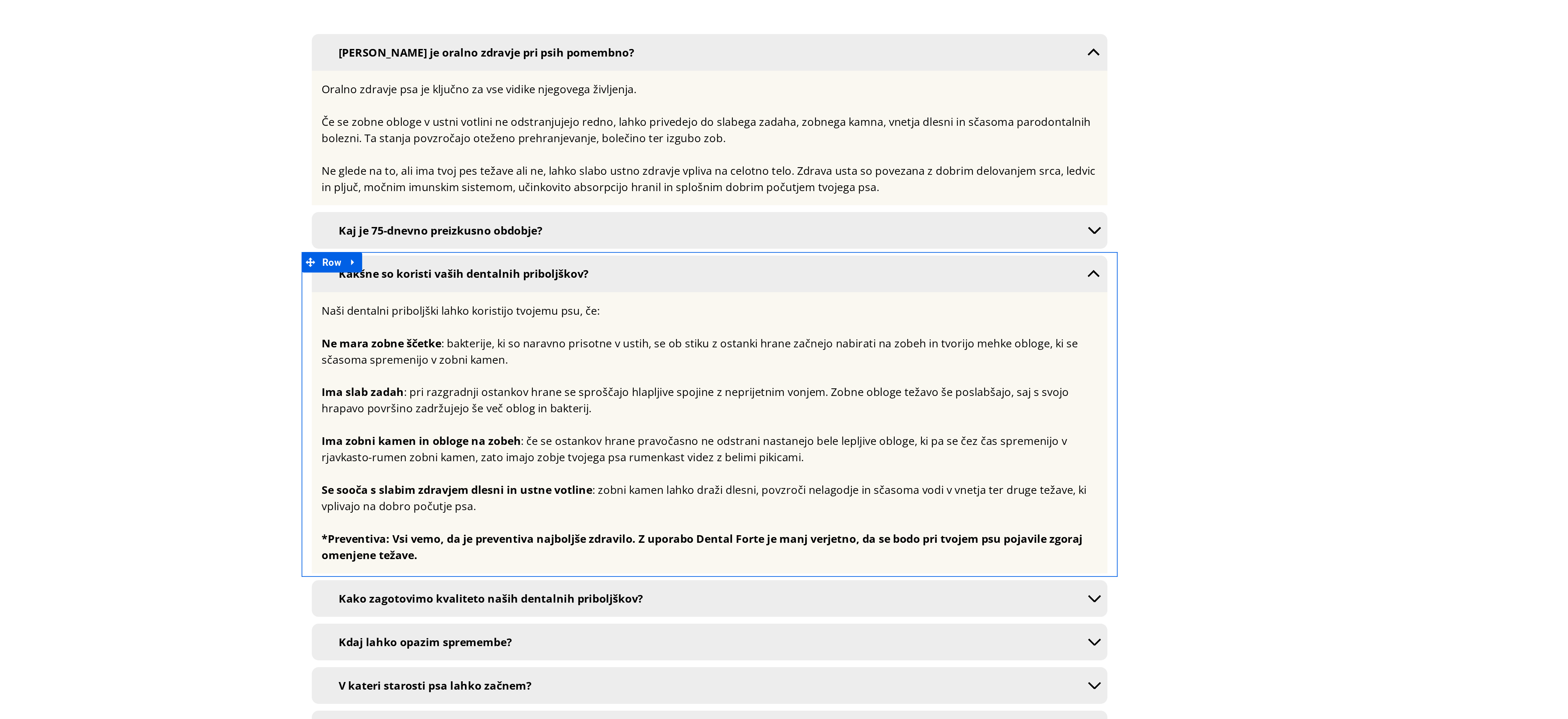
click at [0, 229] on div "*Preventiva: Vsi vemo, da je preventiva najboljše zdravilo. Z uporabo Dental Fo…" at bounding box center [71, 238] width 414 height 18
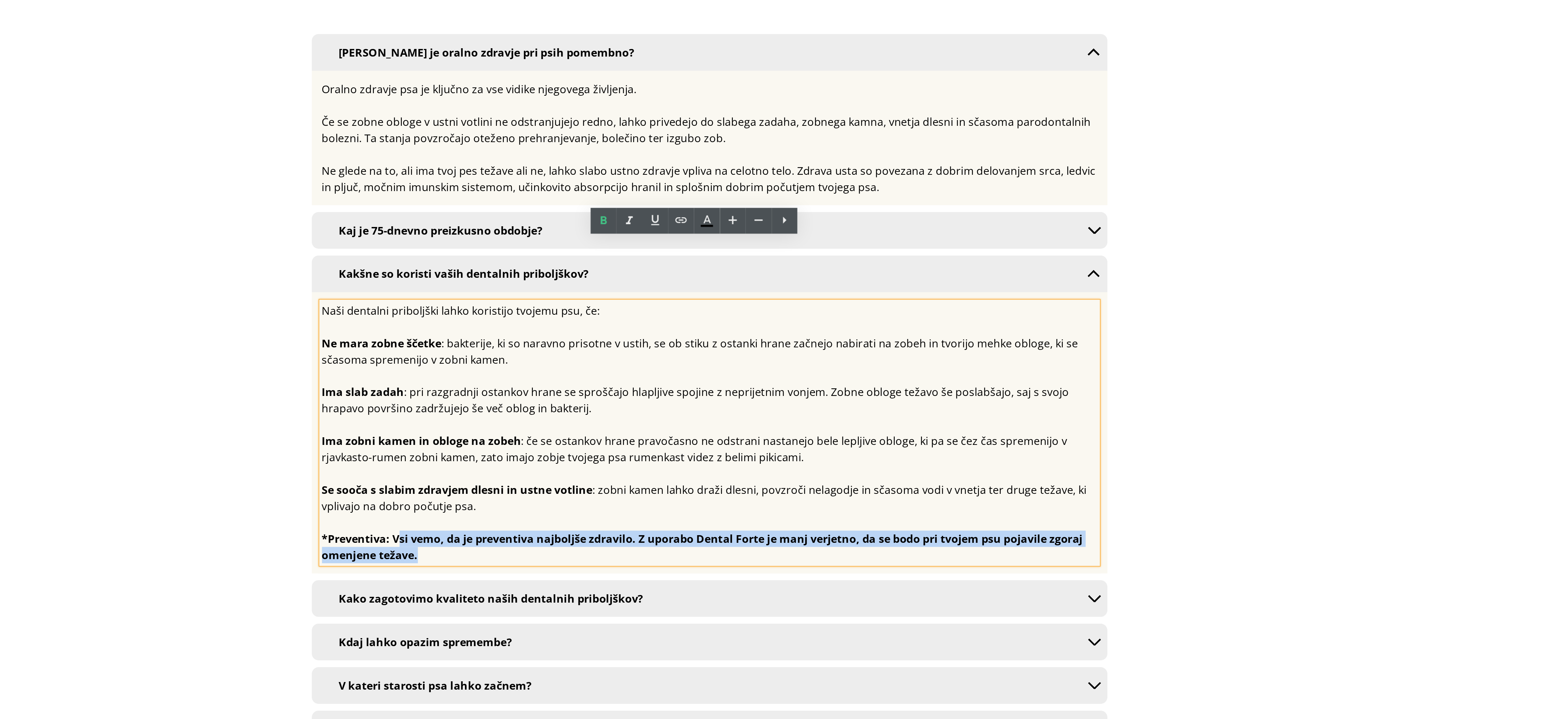
drag, startPoint x: -77, startPoint y: 209, endPoint x: -107, endPoint y: 201, distance: 31.0
click at [0, 229] on div "*Preventiva: Vsi vemo, da je preventiva najboljše zdravilo. Z uporabo Dental Fo…" at bounding box center [71, 238] width 414 height 18
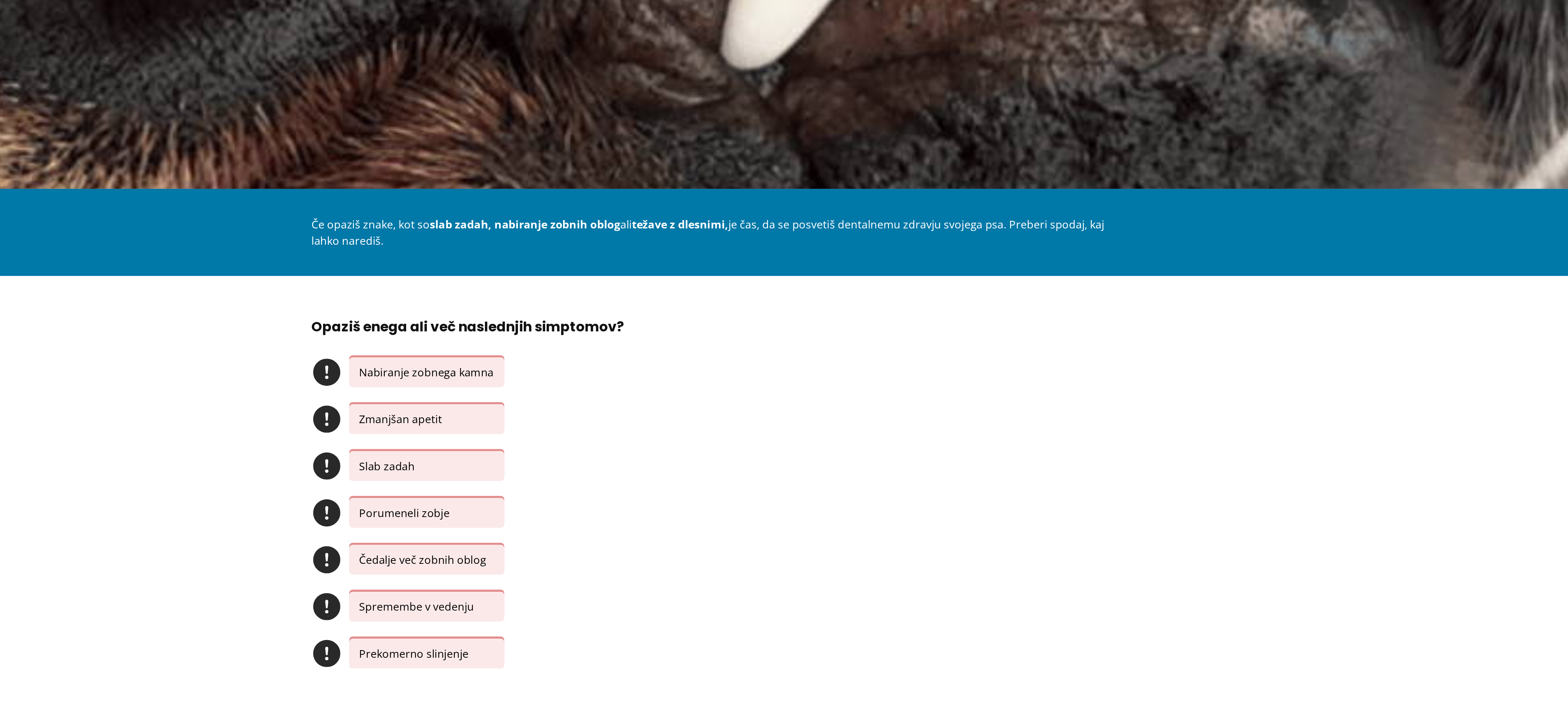
scroll to position [0, 0]
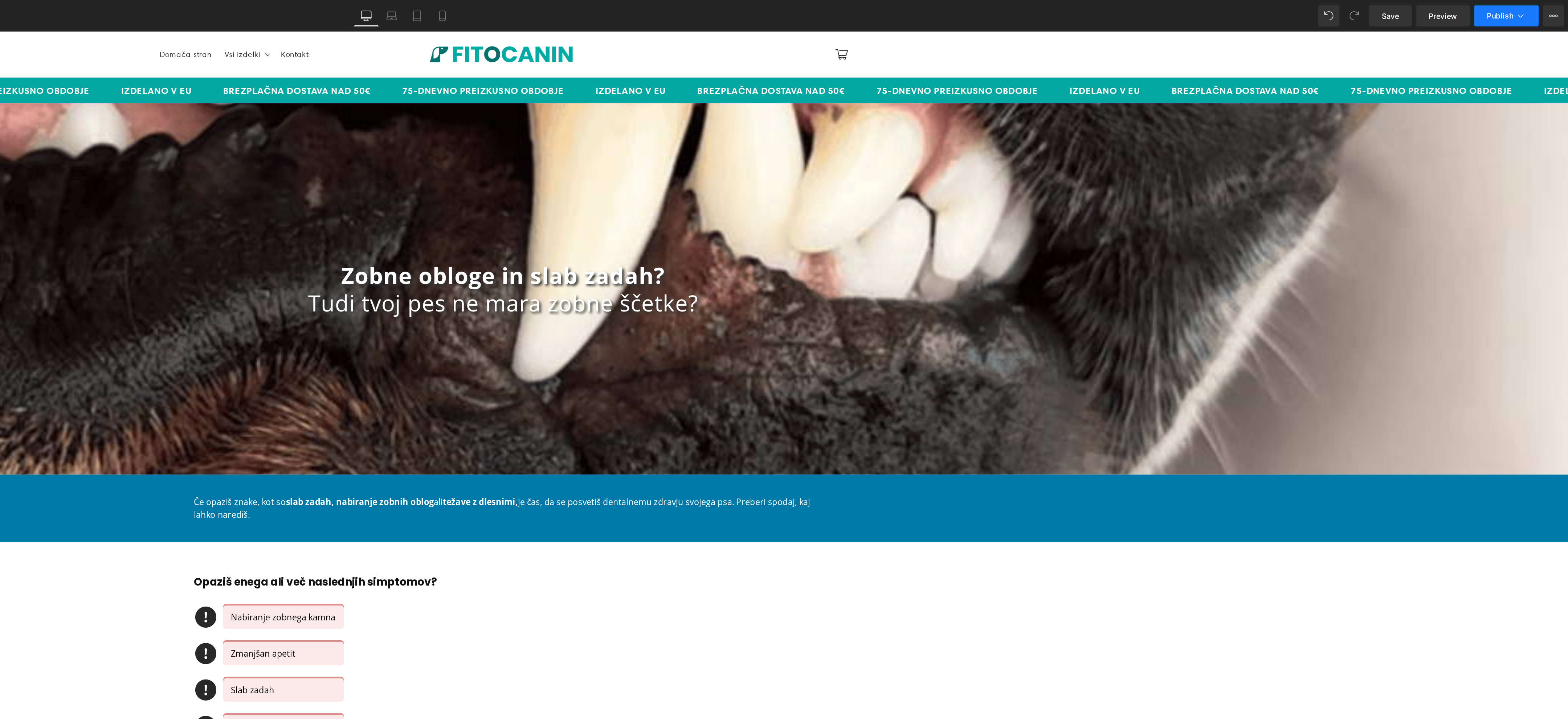
click at [1523, 12] on span "Publish" at bounding box center [1521, 11] width 18 height 6
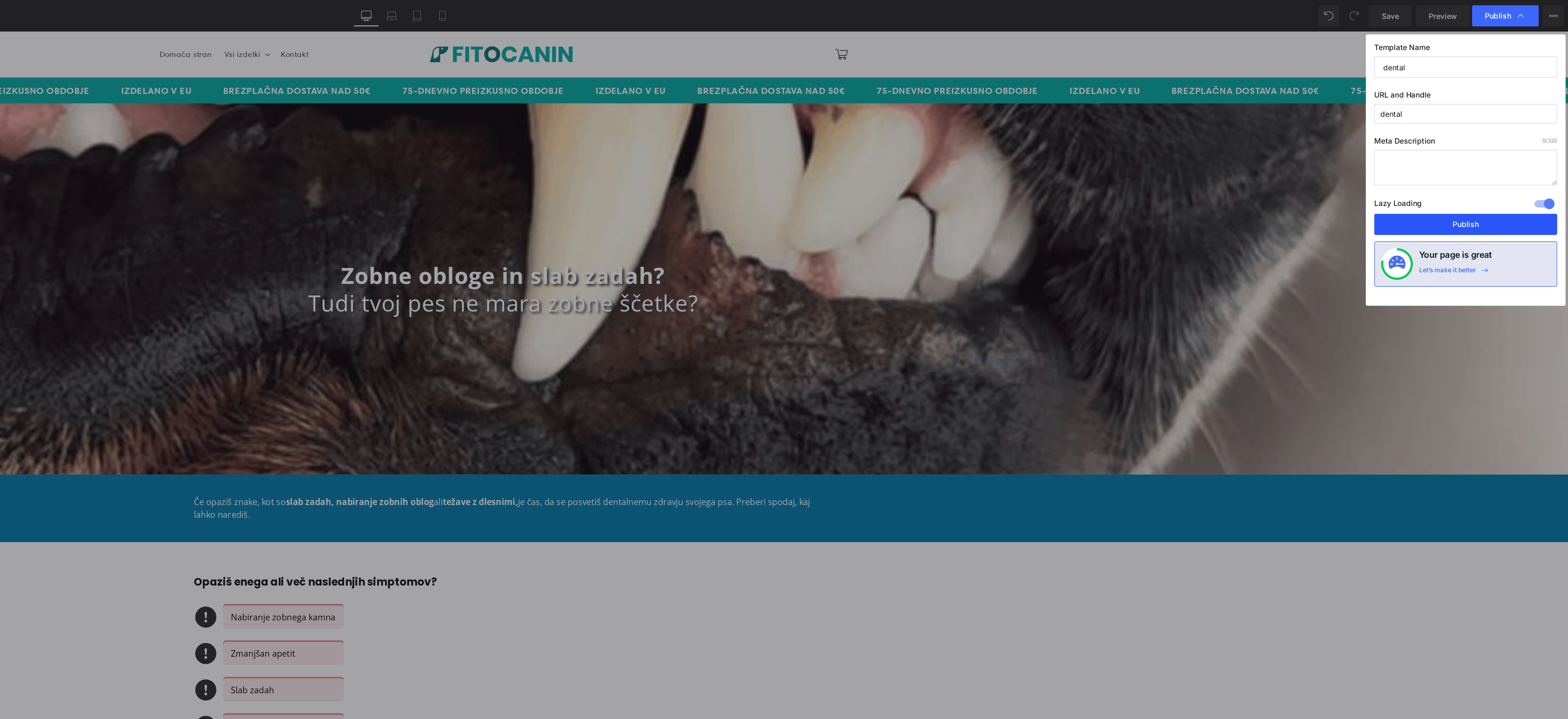
click at [1499, 161] on button "Publish" at bounding box center [1497, 155] width 125 height 15
